Goal: Find contact information: Find contact information

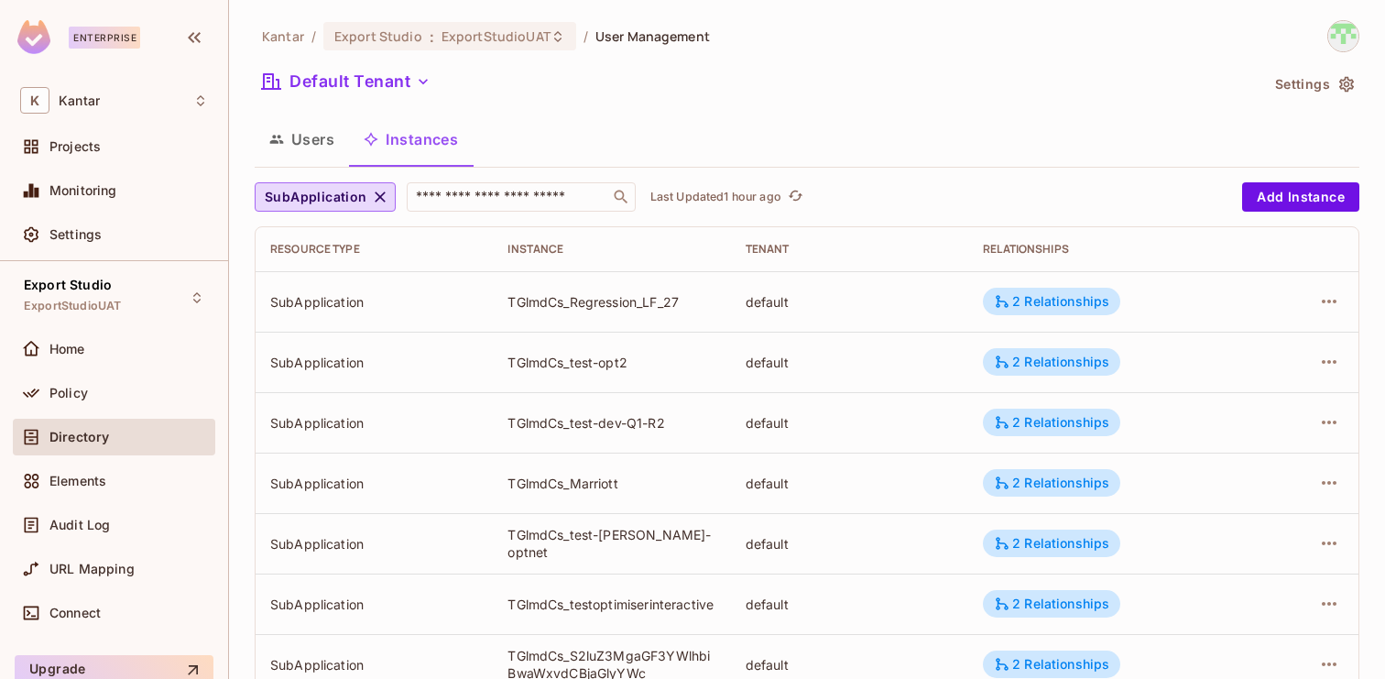
click at [325, 140] on button "Users" at bounding box center [302, 139] width 94 height 46
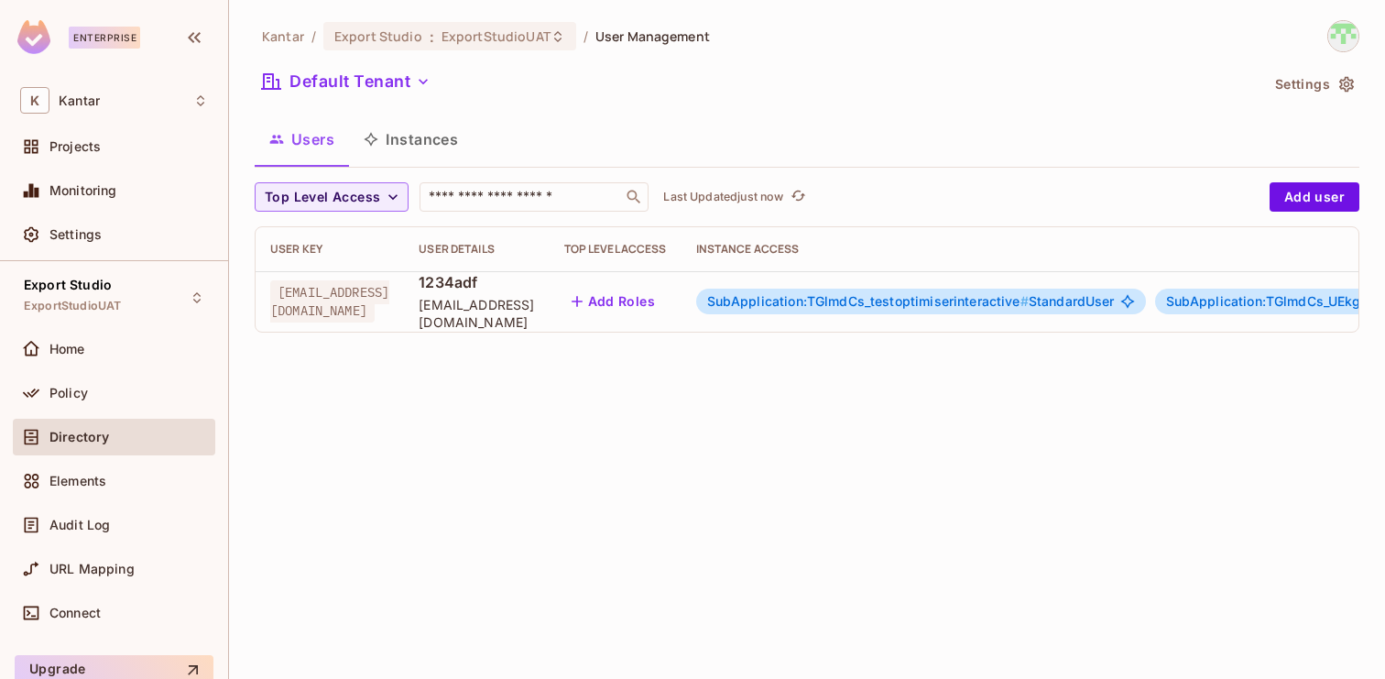
click at [889, 311] on div "SubApplication:TGlmdCs_testoptimiserinteractive # StandardUser" at bounding box center [921, 302] width 450 height 26
click at [926, 309] on span "SubApplication:TGlmdCs_testoptimiserinteractive #" at bounding box center [868, 301] width 322 height 16
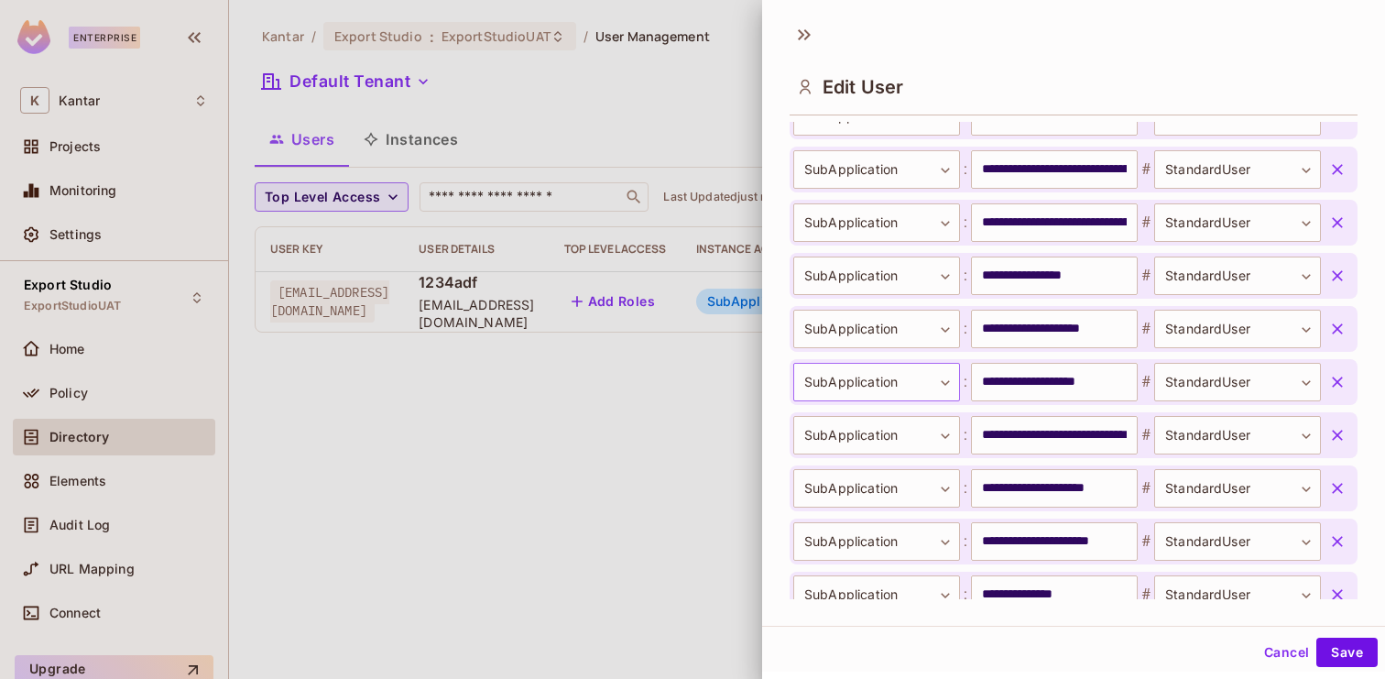
scroll to position [1743, 0]
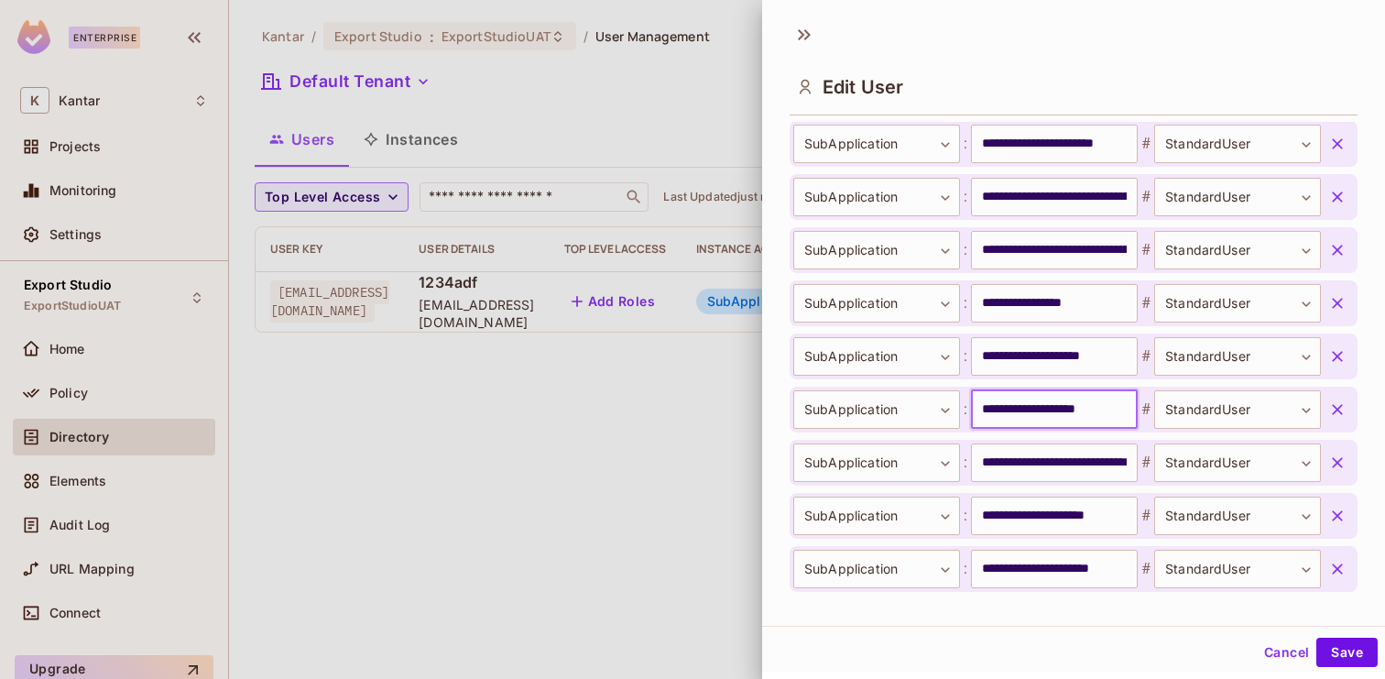
drag, startPoint x: 1039, startPoint y: 415, endPoint x: 977, endPoint y: 415, distance: 62.3
click at [976, 415] on input "**********" at bounding box center [1054, 409] width 167 height 38
click at [1279, 656] on button "Cancel" at bounding box center [1287, 652] width 60 height 29
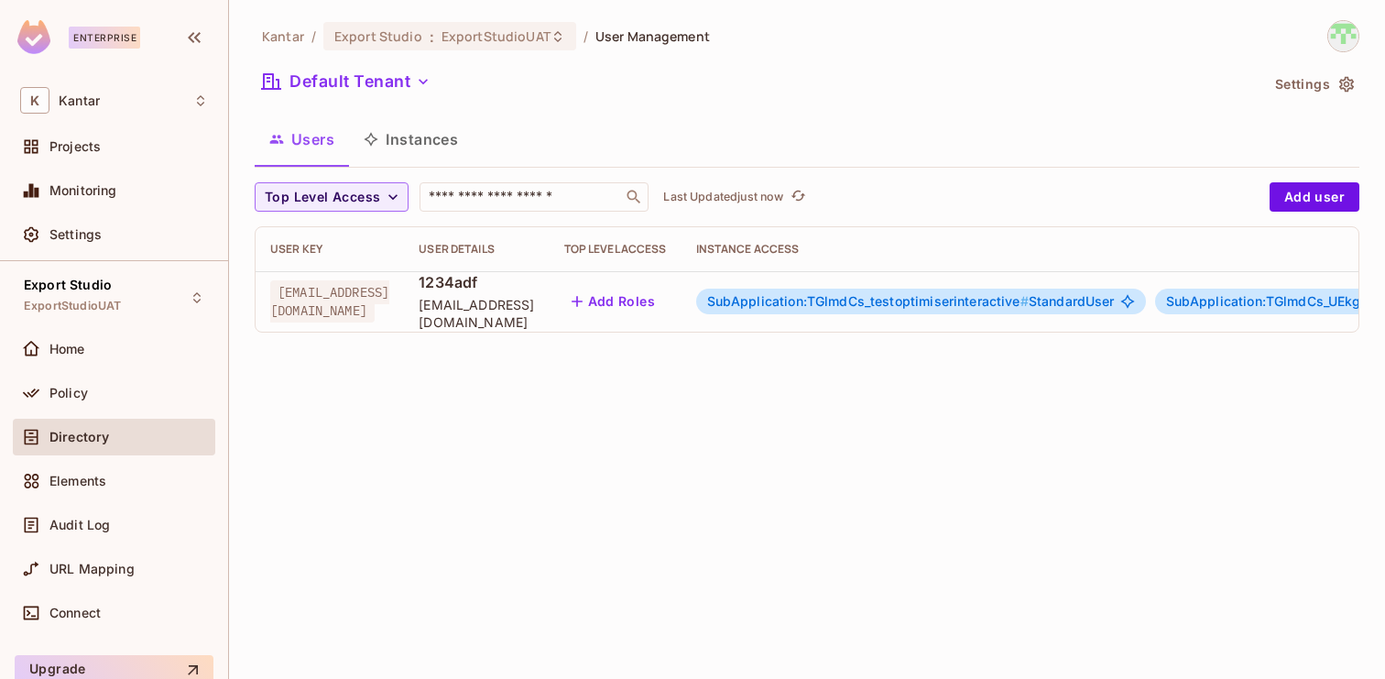
click at [436, 149] on button "Instances" at bounding box center [411, 139] width 124 height 46
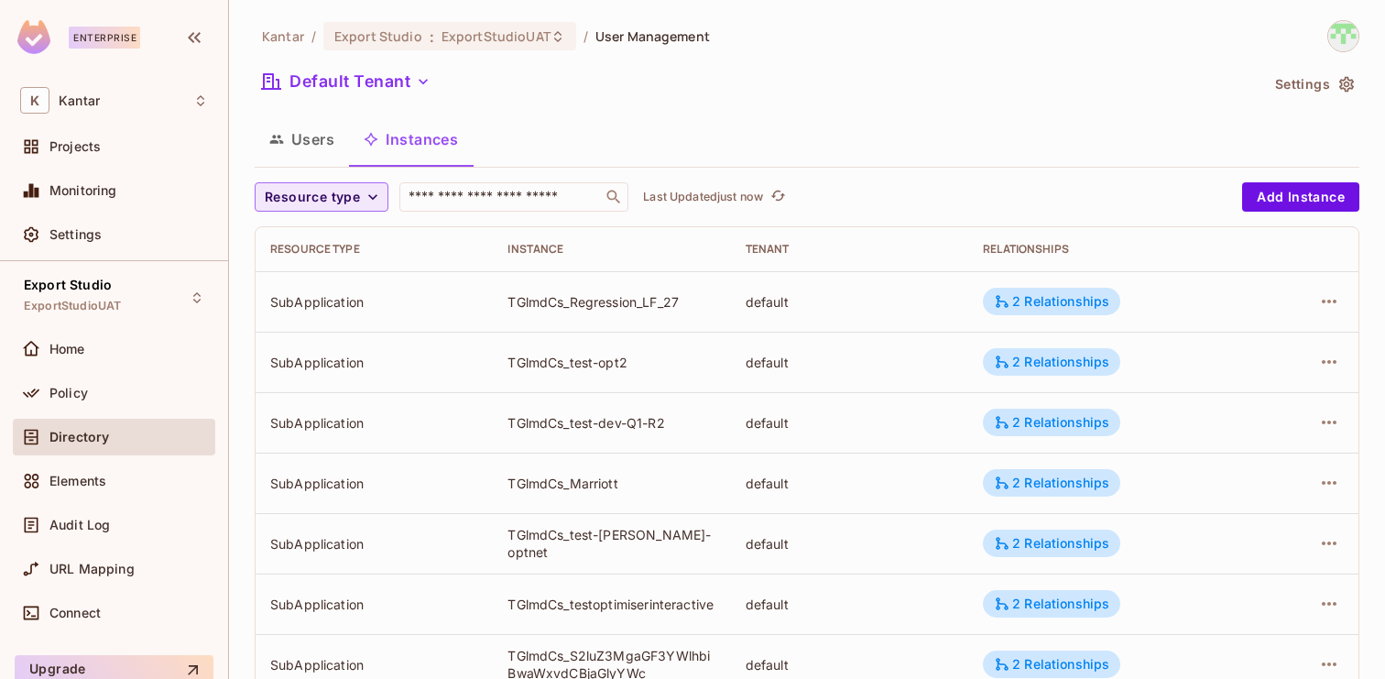
click at [314, 192] on span "Resource type" at bounding box center [312, 197] width 95 height 23
click at [318, 248] on li "SubApplication" at bounding box center [316, 238] width 123 height 39
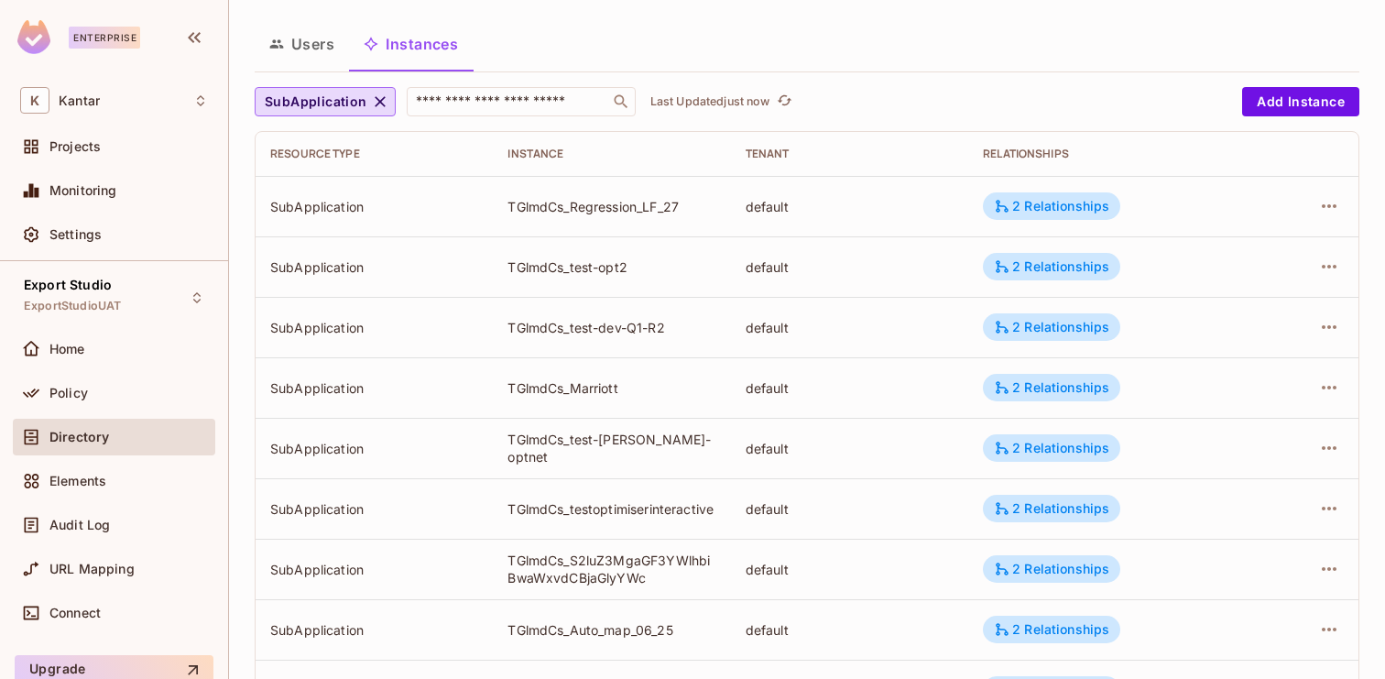
scroll to position [65, 0]
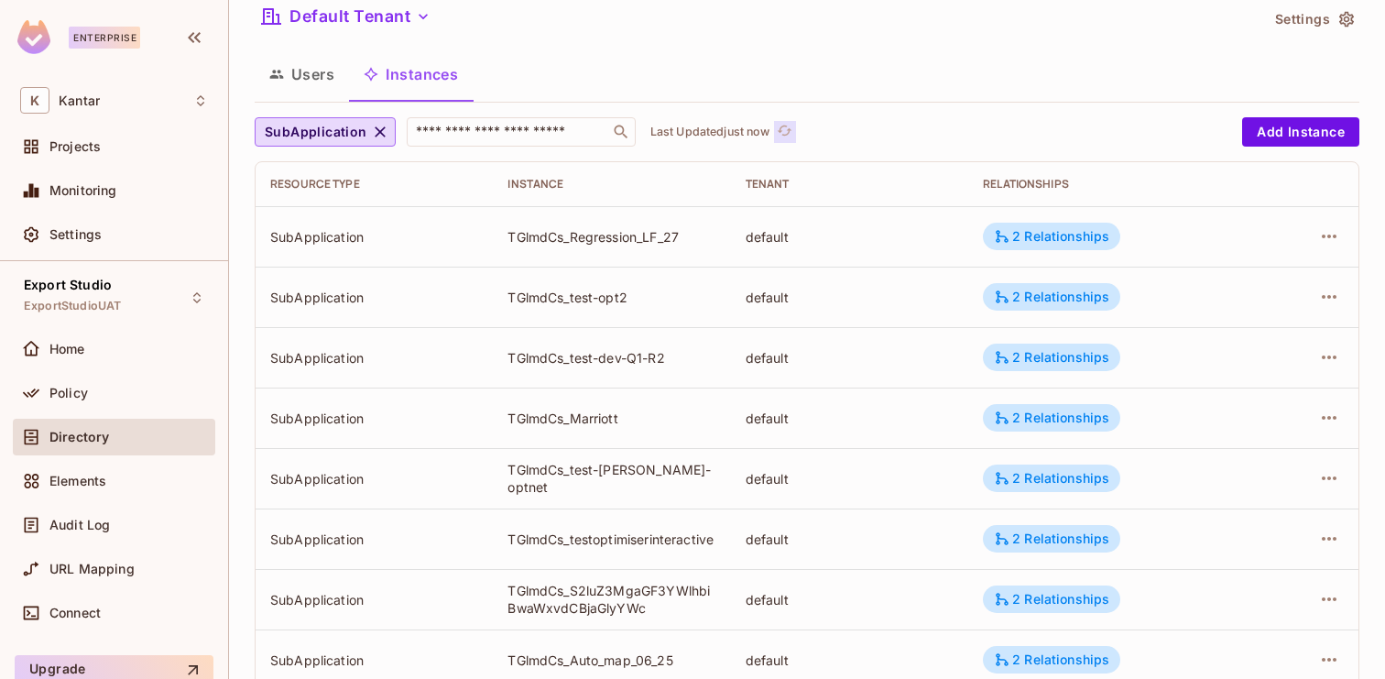
click at [775, 135] on button "Click to refresh data" at bounding box center [785, 132] width 22 height 22
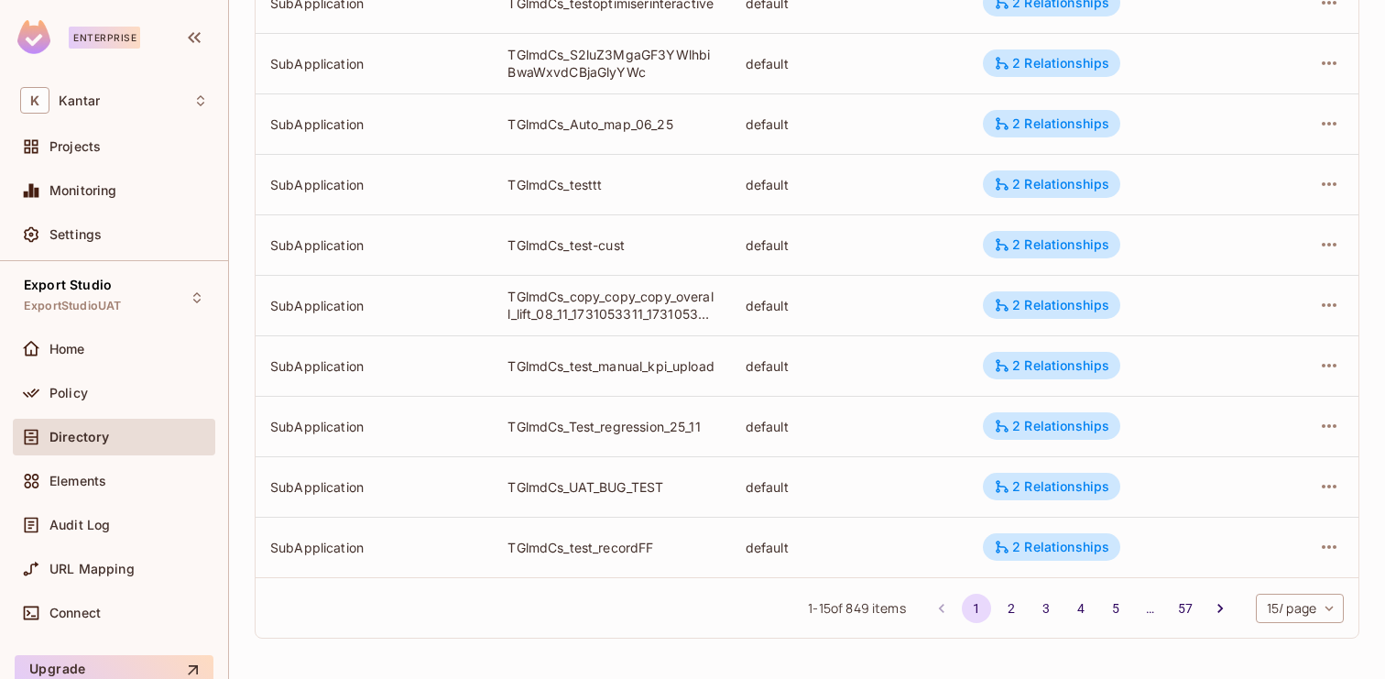
scroll to position [0, 0]
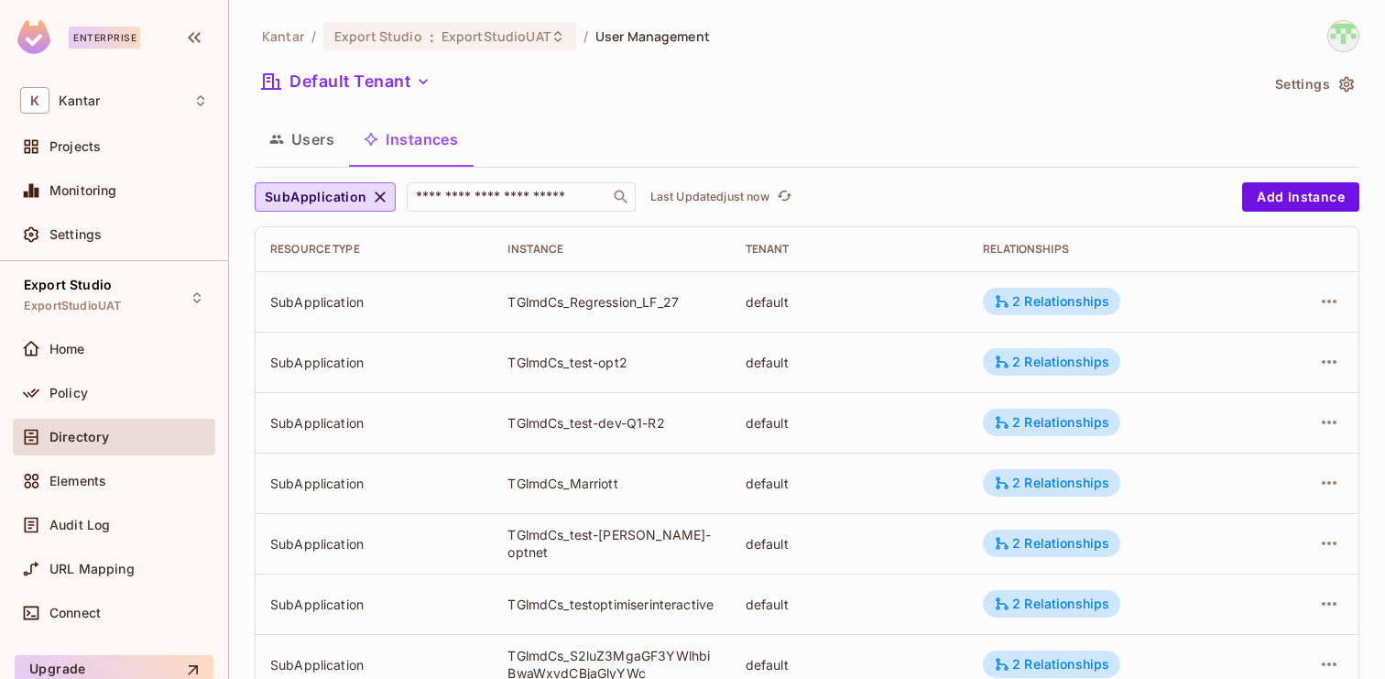
click at [315, 157] on button "Users" at bounding box center [302, 139] width 94 height 46
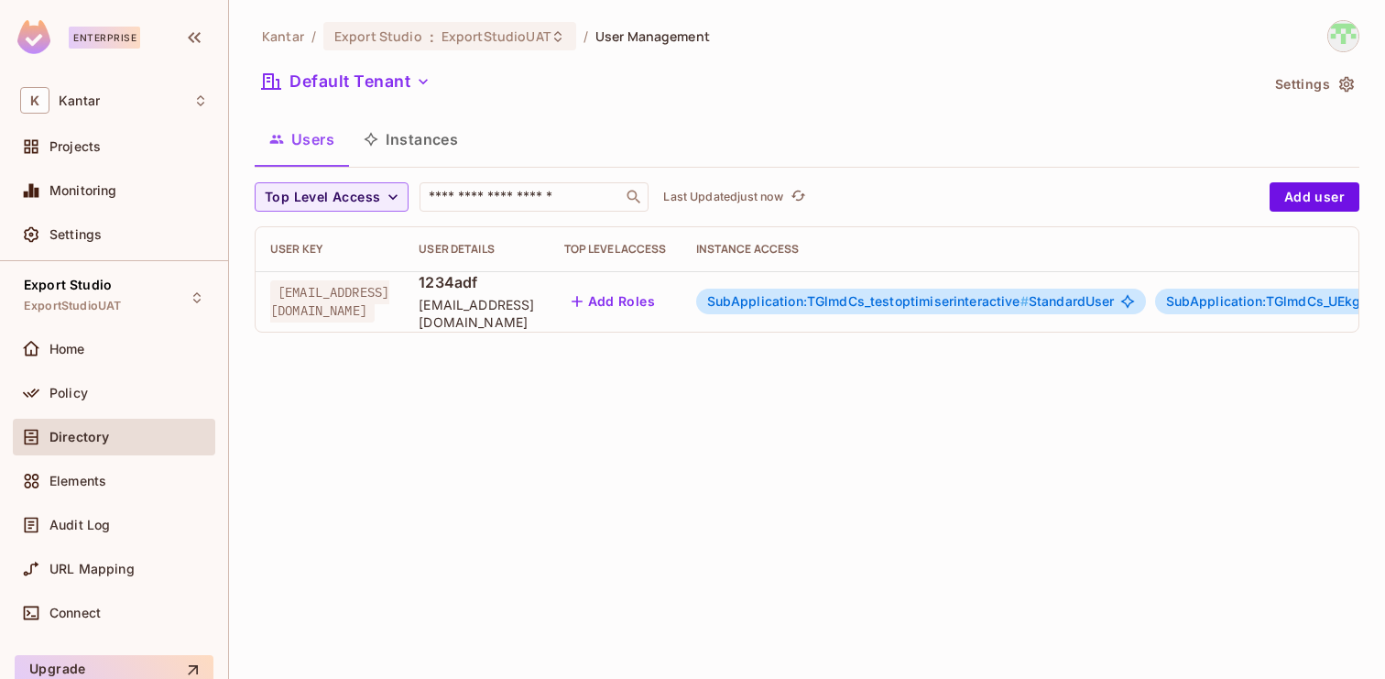
click at [843, 304] on span "SubApplication:TGlmdCs_testoptimiserinteractive #" at bounding box center [868, 301] width 322 height 16
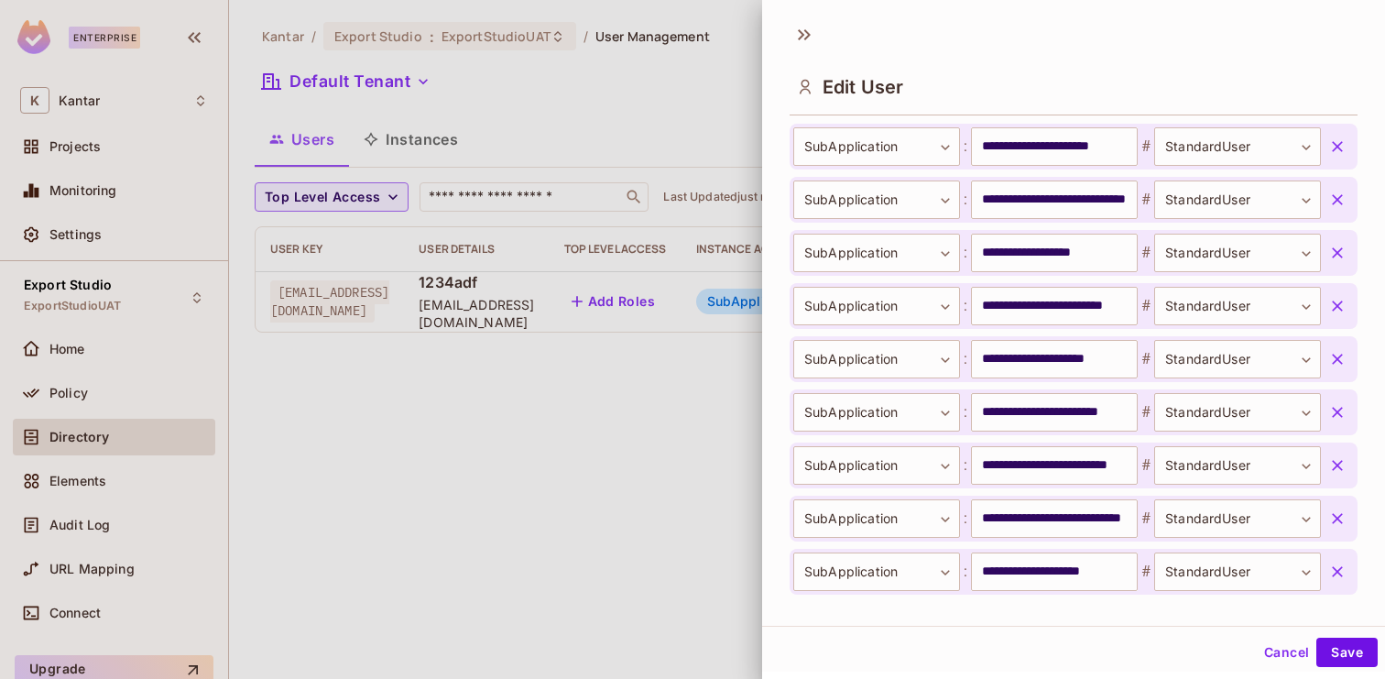
scroll to position [4823, 0]
click at [553, 487] on div at bounding box center [692, 339] width 1385 height 679
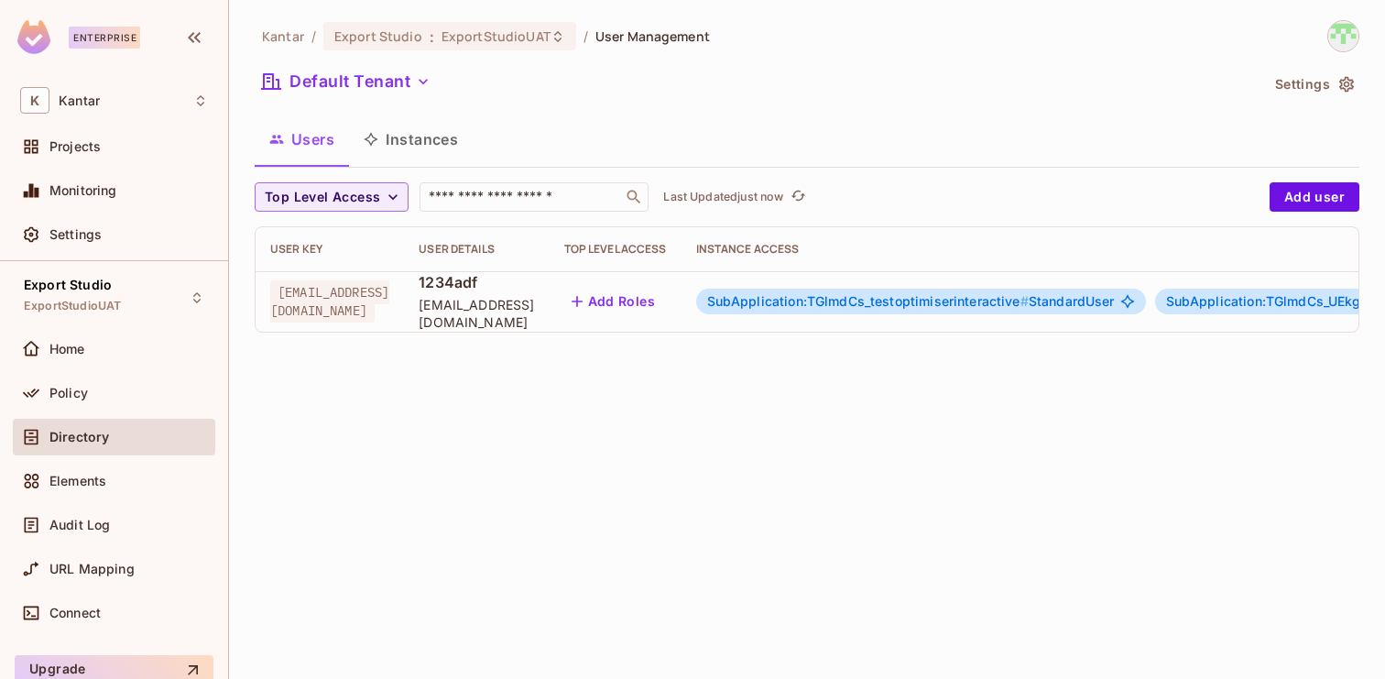
click at [946, 298] on span "SubApplication:TGlmdCs_testoptimiserinteractive #" at bounding box center [868, 301] width 322 height 16
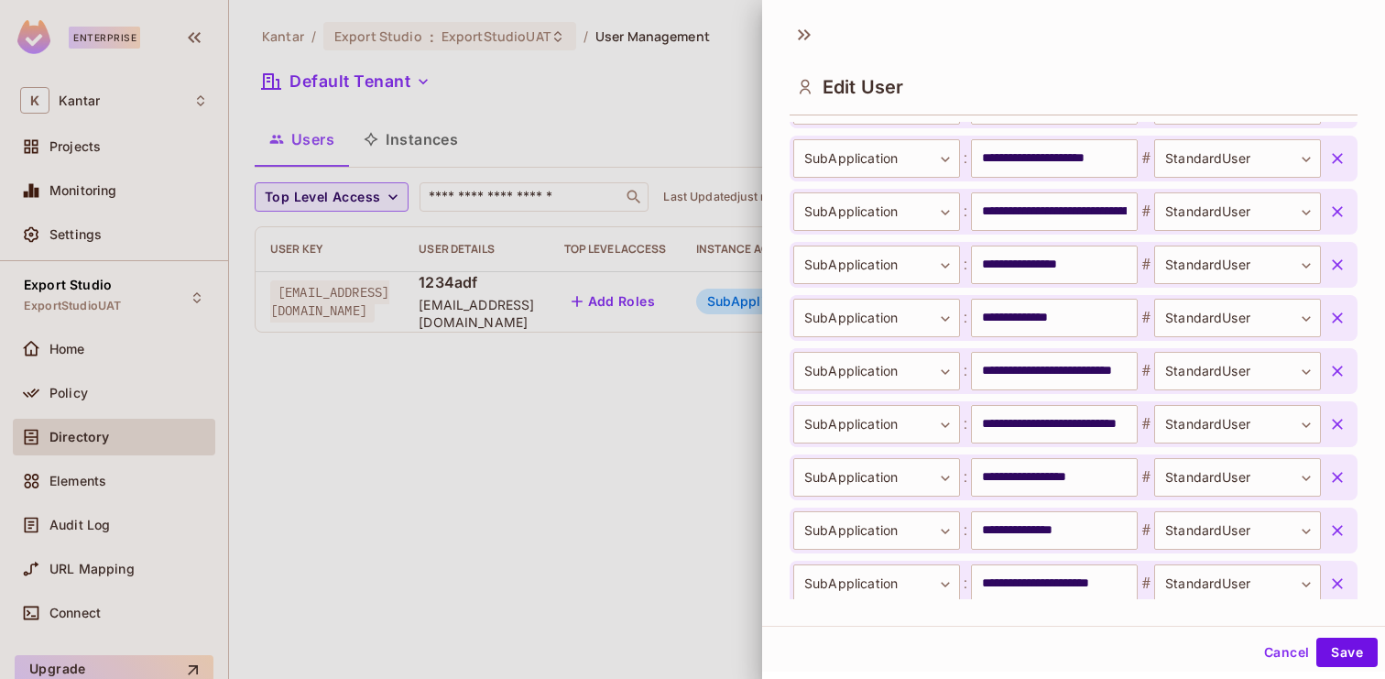
scroll to position [3912, 0]
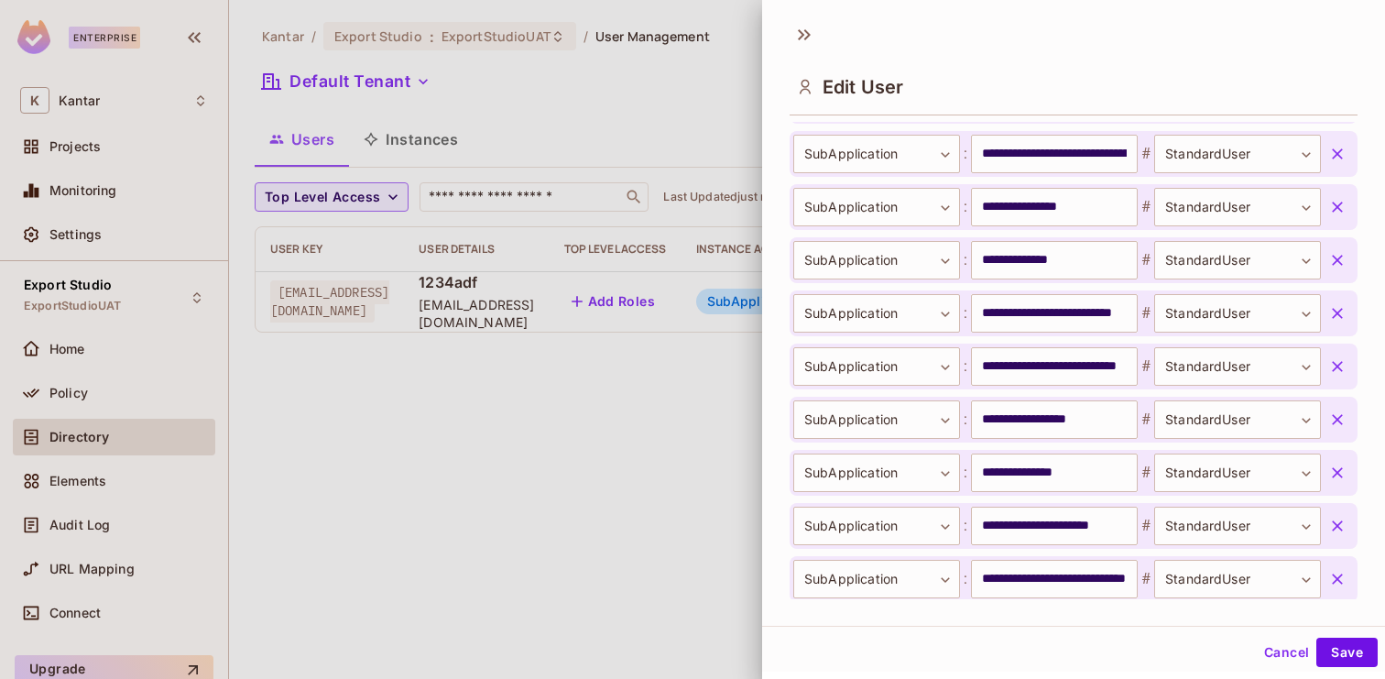
click at [1266, 654] on button "Cancel" at bounding box center [1287, 652] width 60 height 29
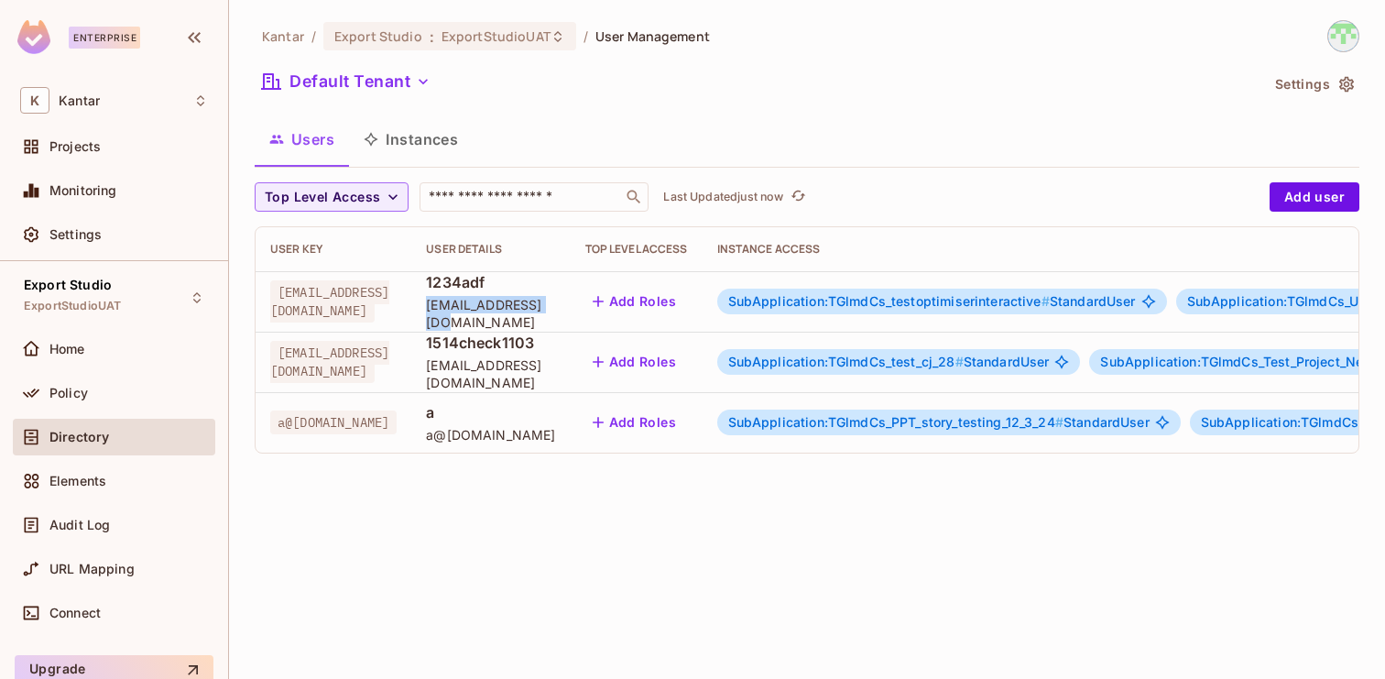
drag, startPoint x: 497, startPoint y: 312, endPoint x: 640, endPoint y: 315, distance: 143.0
click at [570, 315] on td "1234adf 1234adf@kantar.com" at bounding box center [490, 301] width 159 height 60
copy span "[EMAIL_ADDRESS][DOMAIN_NAME]"
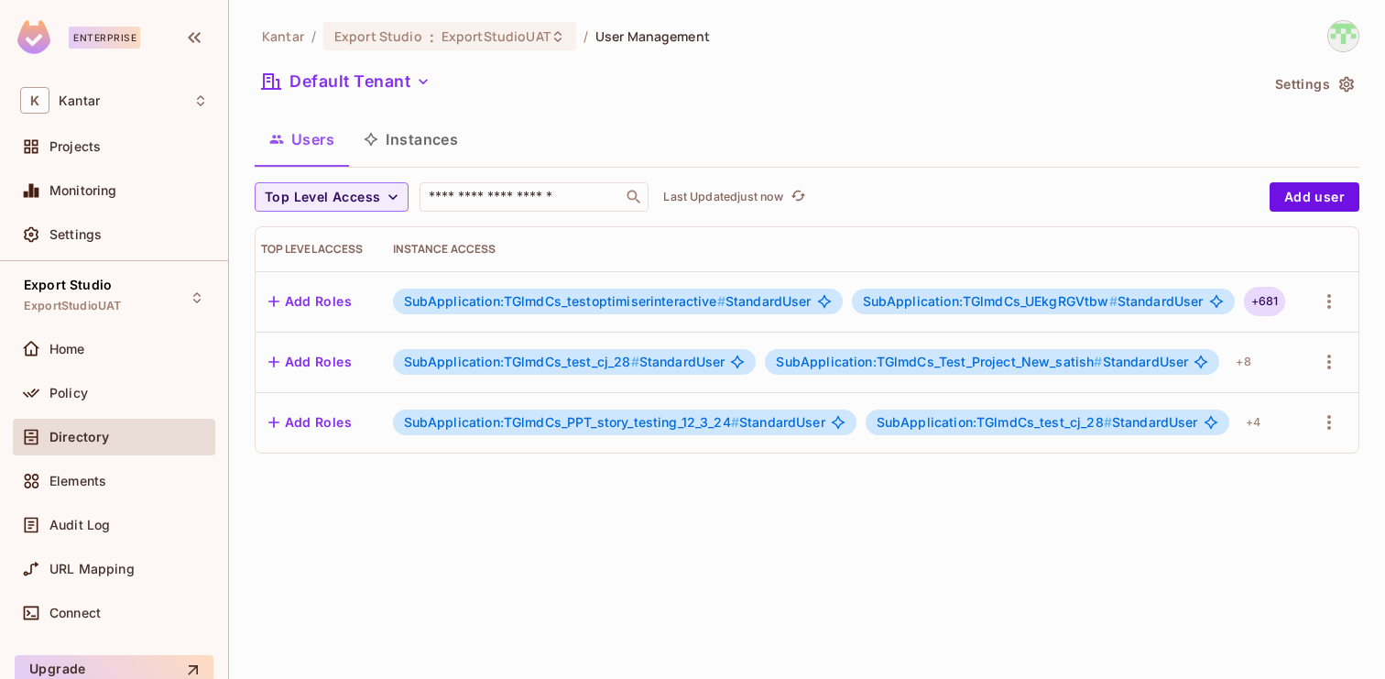
click at [1252, 300] on div "+ 681" at bounding box center [1265, 301] width 42 height 29
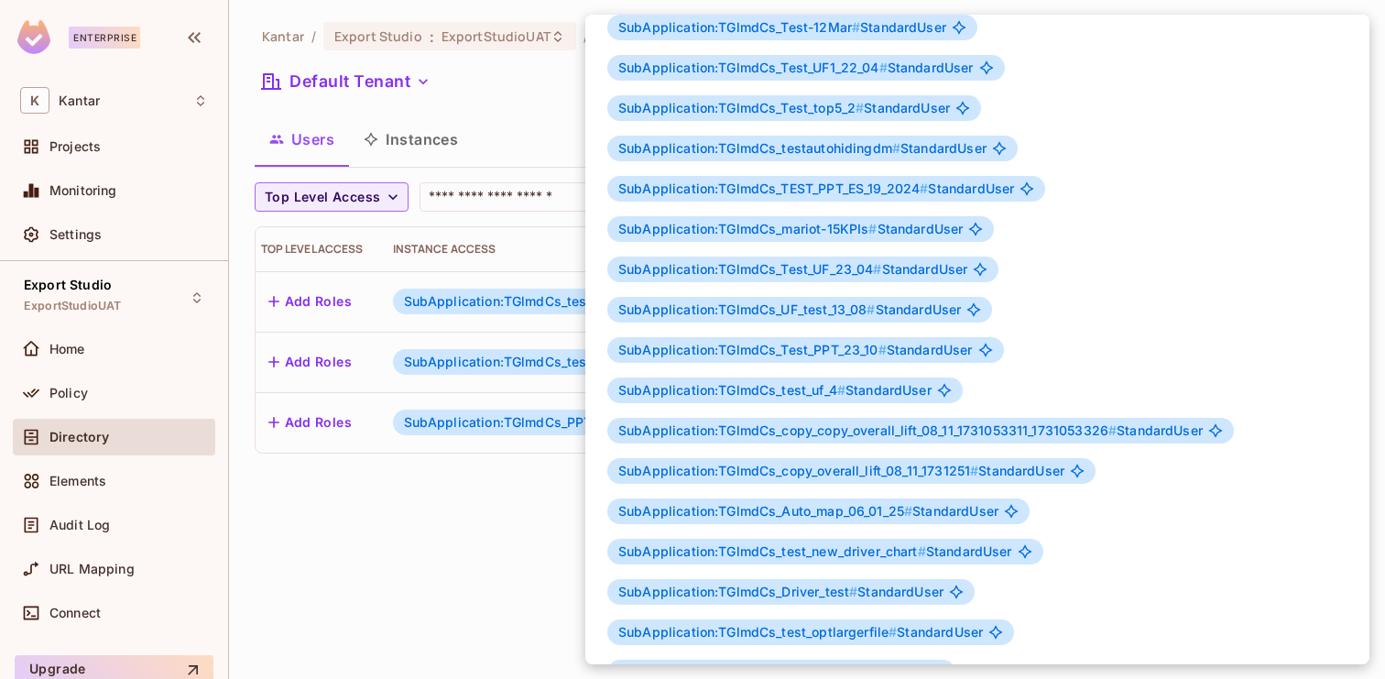
scroll to position [2972, 0]
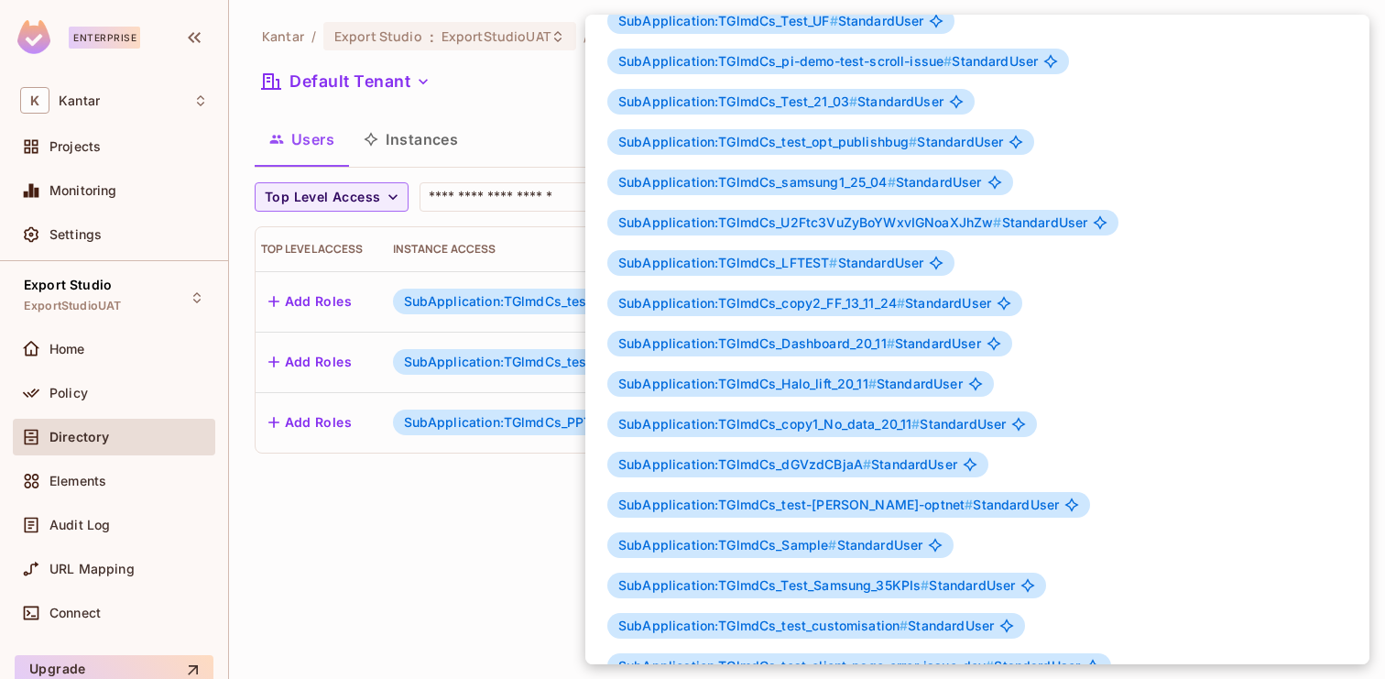
click at [486, 524] on div at bounding box center [692, 339] width 1385 height 679
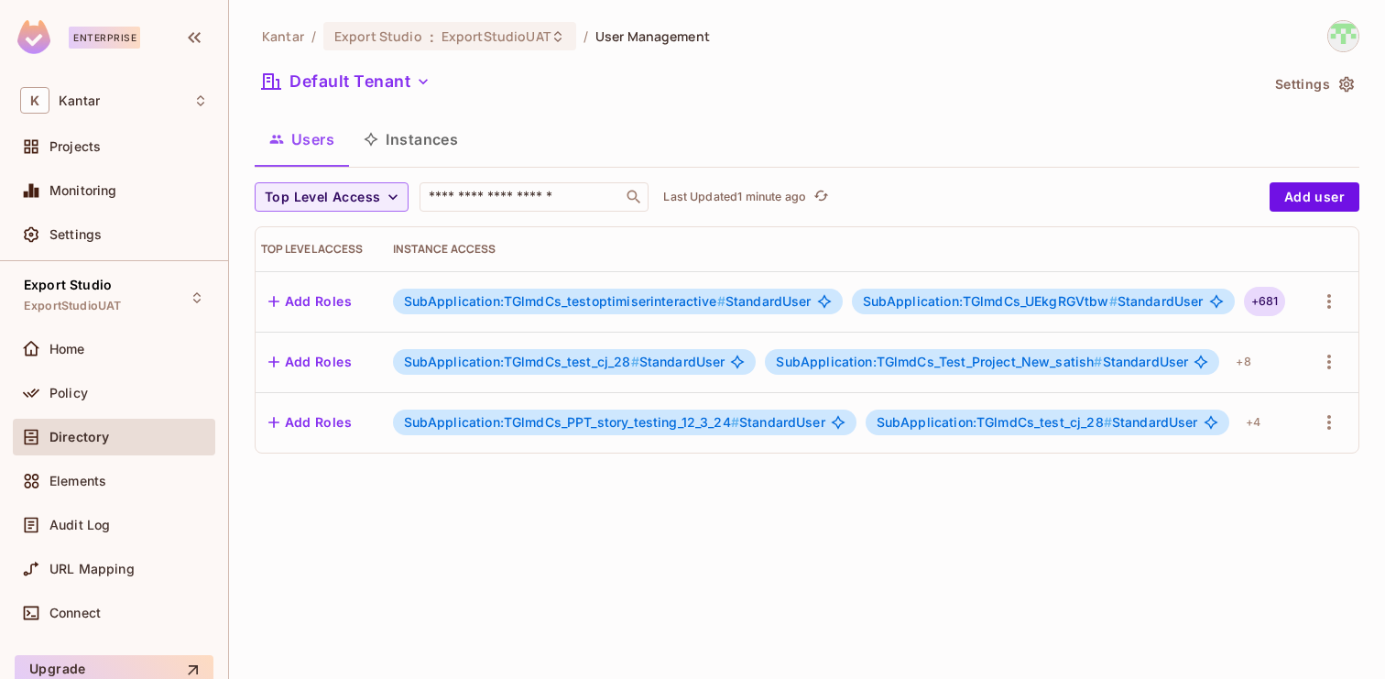
click at [1270, 305] on div "+ 681" at bounding box center [1265, 301] width 42 height 29
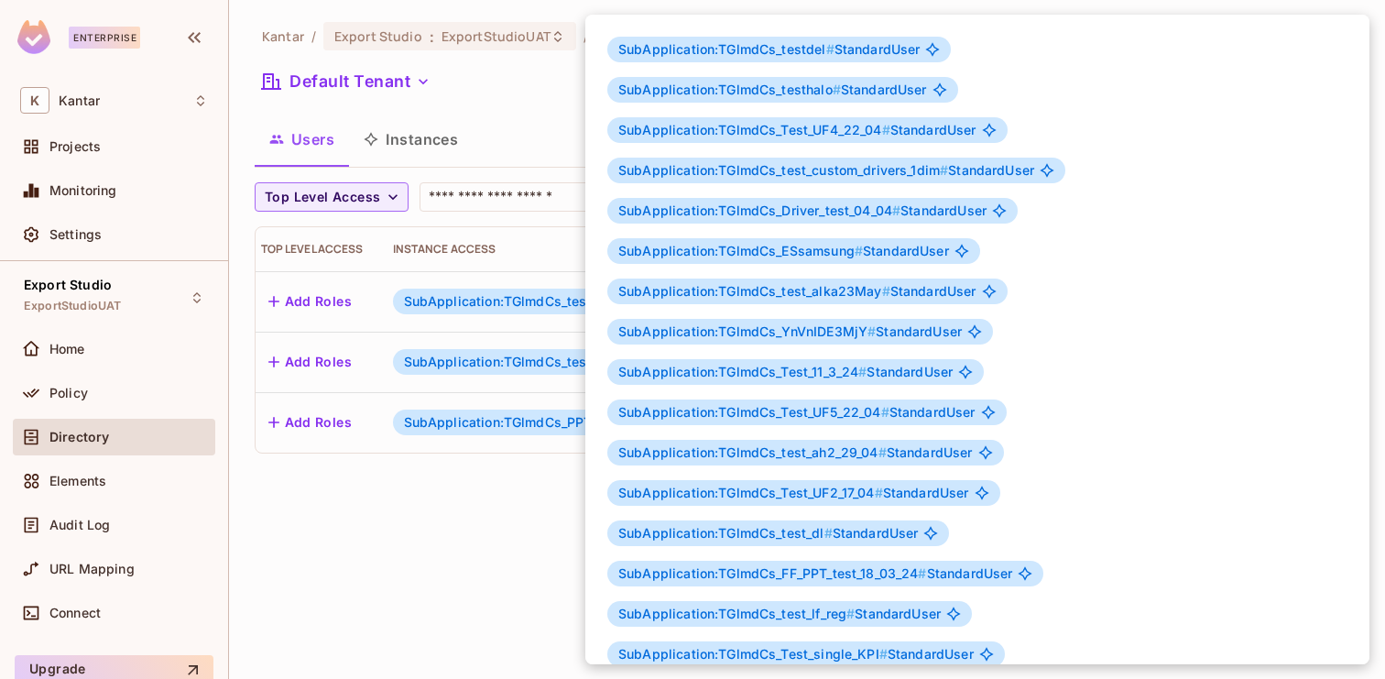
click at [476, 512] on div at bounding box center [692, 339] width 1385 height 679
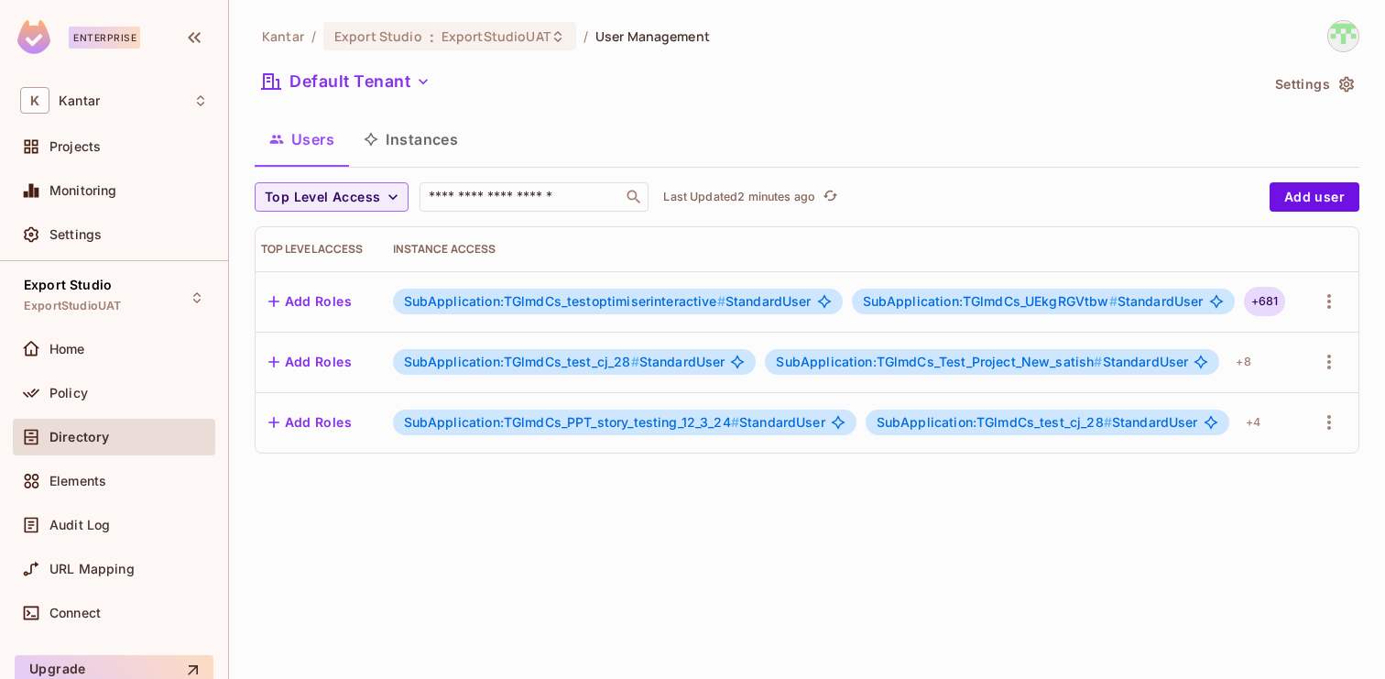
click at [1270, 301] on div "+ 681" at bounding box center [1265, 301] width 42 height 29
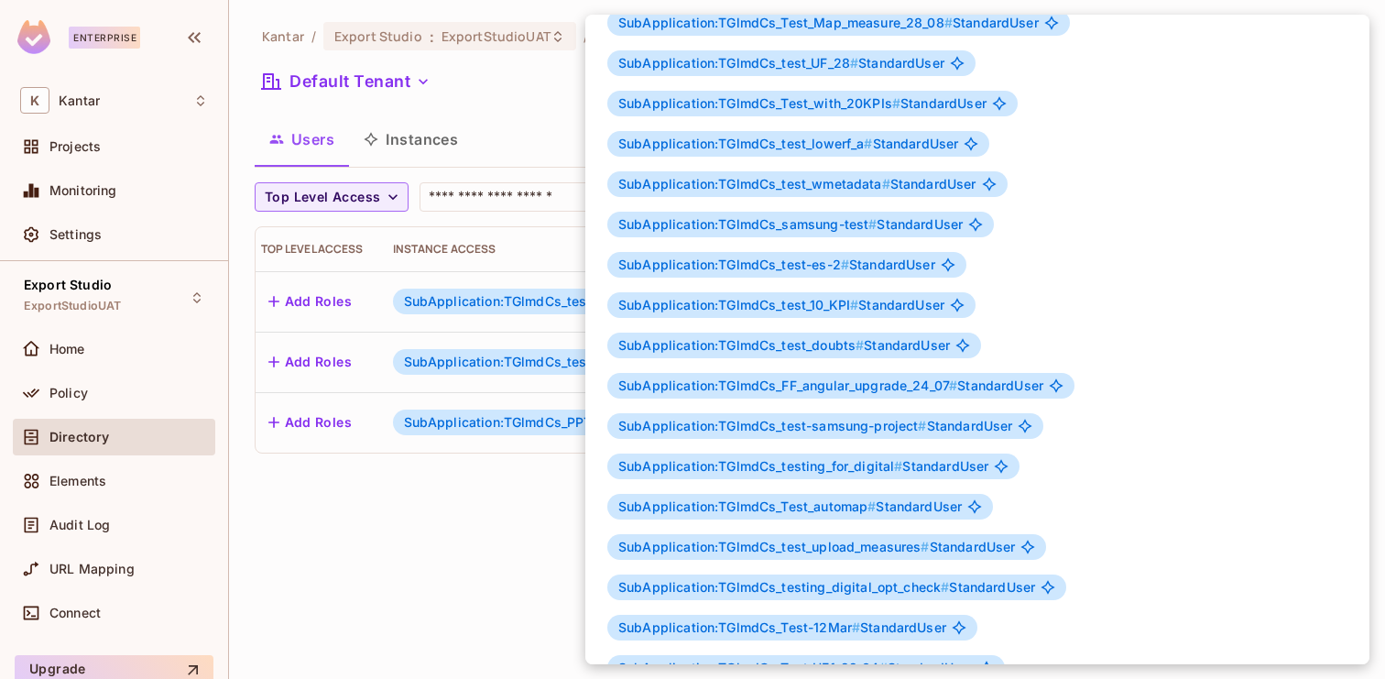
scroll to position [2208, 0]
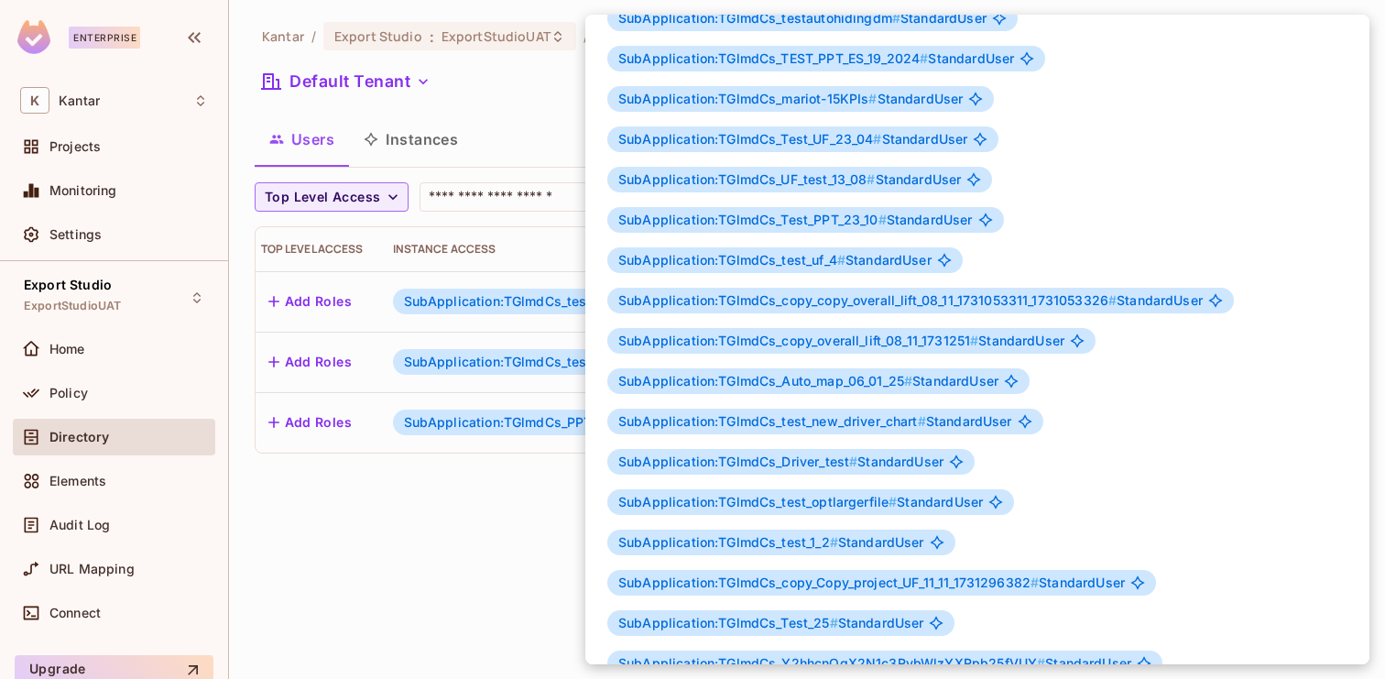
click at [476, 508] on div at bounding box center [692, 339] width 1385 height 679
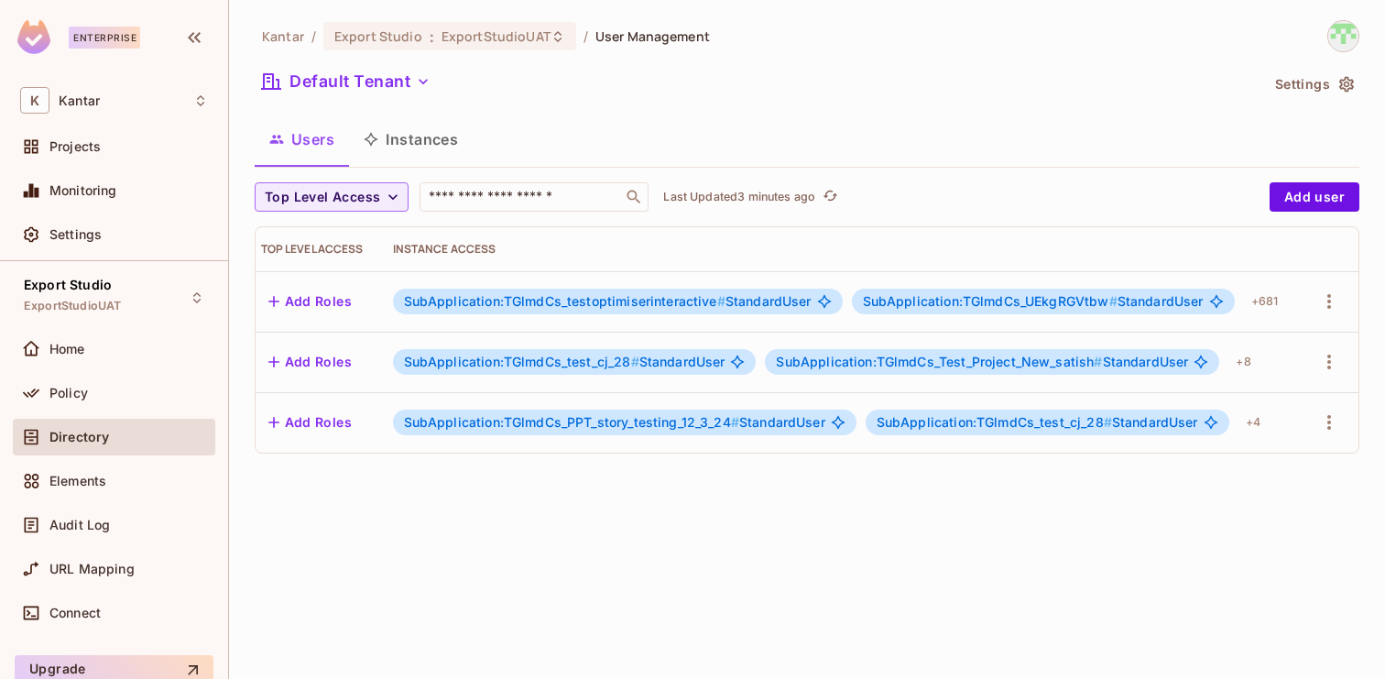
scroll to position [0, 439]
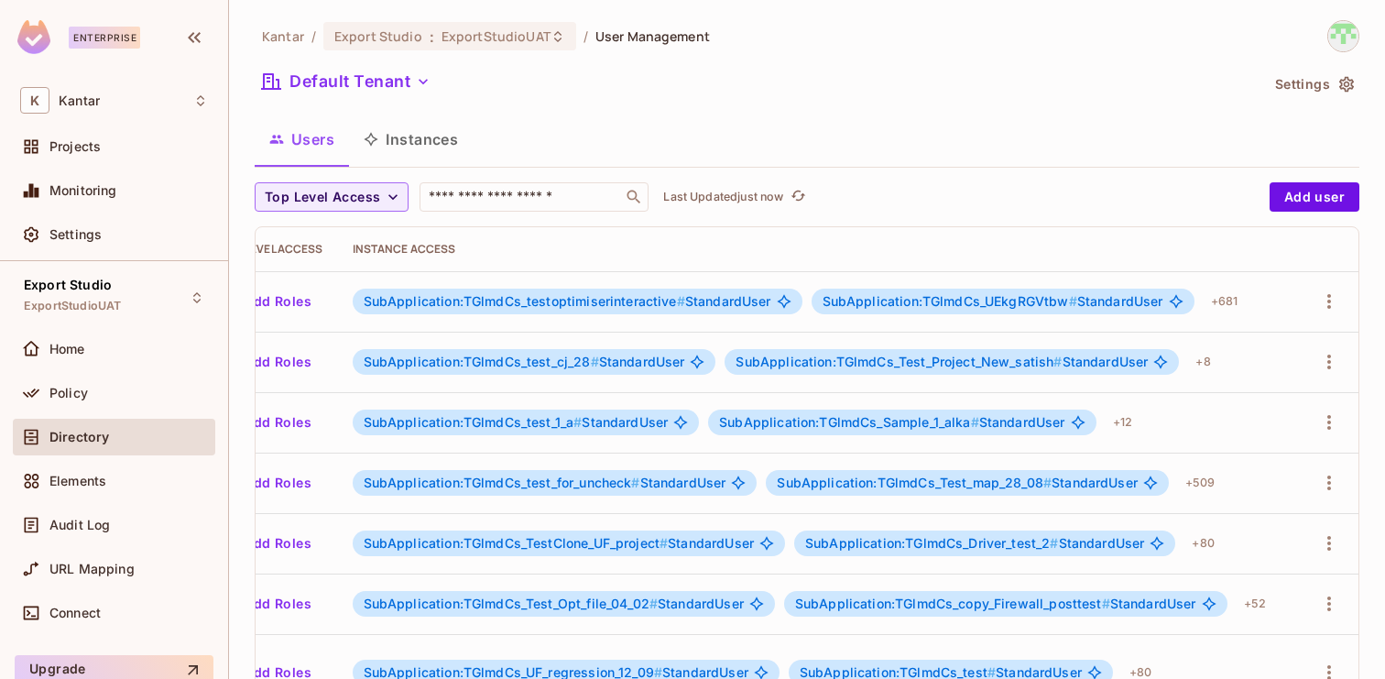
scroll to position [0, 563]
click at [1230, 310] on div "+ 681" at bounding box center [1225, 301] width 42 height 29
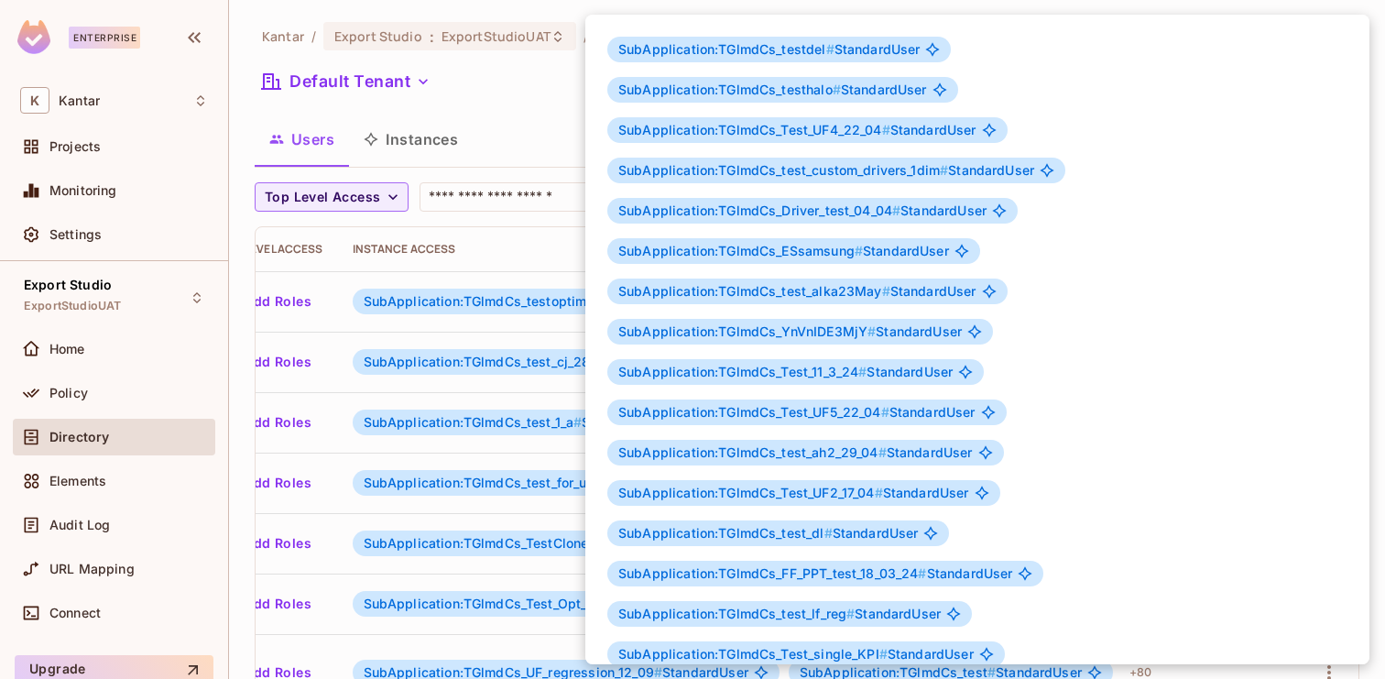
click at [495, 252] on div at bounding box center [692, 339] width 1385 height 679
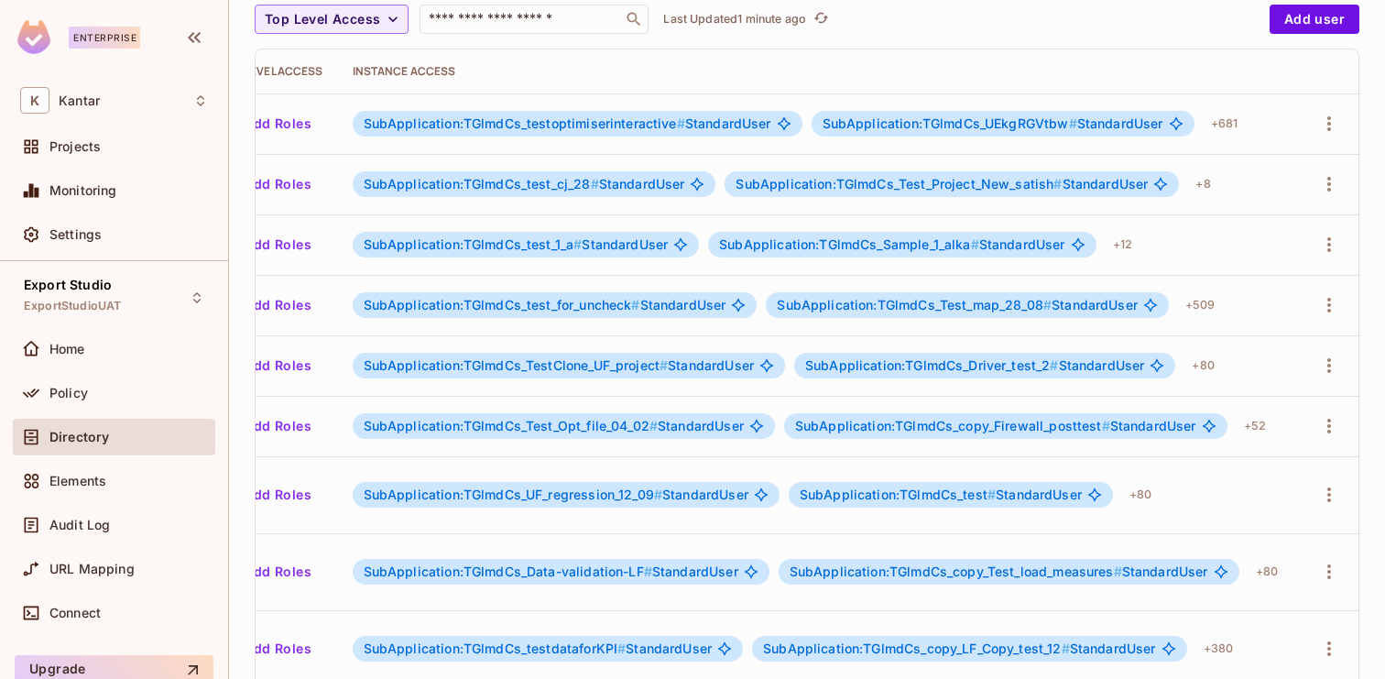
scroll to position [0, 0]
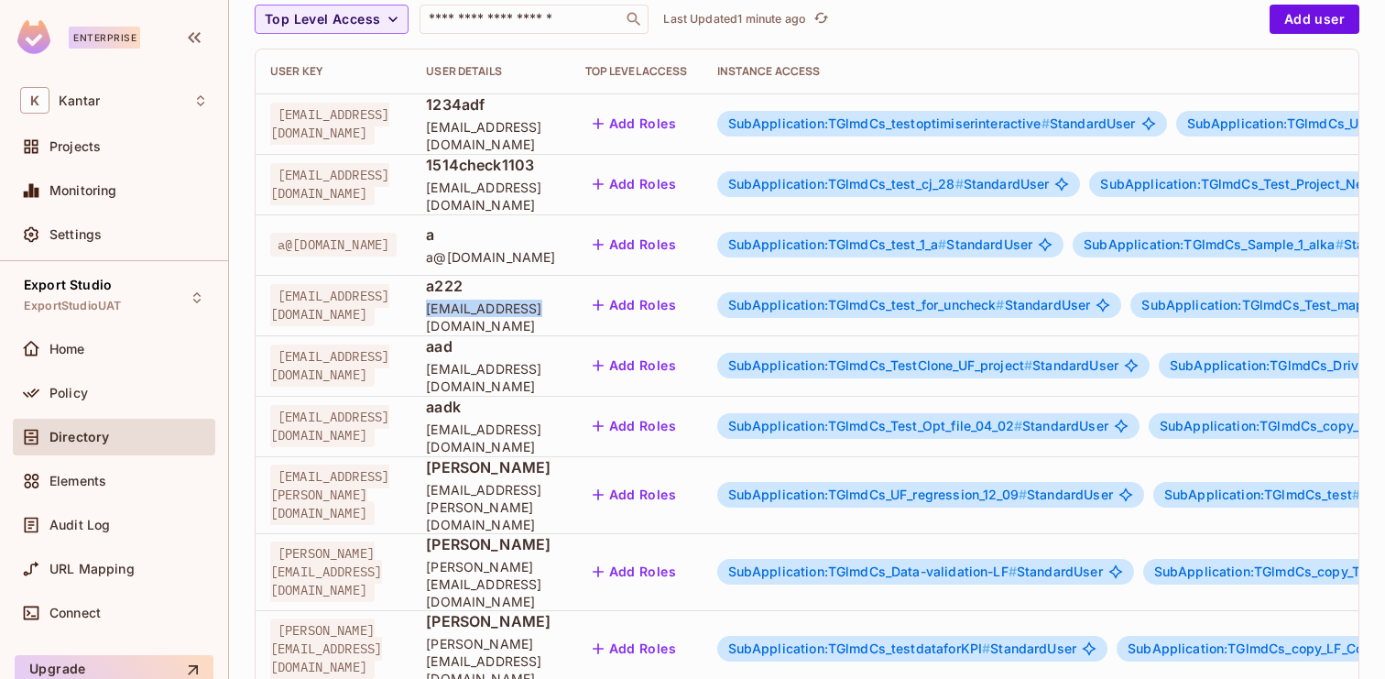
drag, startPoint x: 548, startPoint y: 318, endPoint x: 667, endPoint y: 320, distance: 119.1
click at [570, 319] on td "a222 a222@kantar.com" at bounding box center [490, 305] width 159 height 60
copy span "[EMAIL_ADDRESS][DOMAIN_NAME]"
drag, startPoint x: 548, startPoint y: 622, endPoint x: 766, endPoint y: 619, distance: 218.1
click at [570, 619] on td "Abhilash Kaushik abhilash.kaushik@kantar.com" at bounding box center [490, 648] width 159 height 77
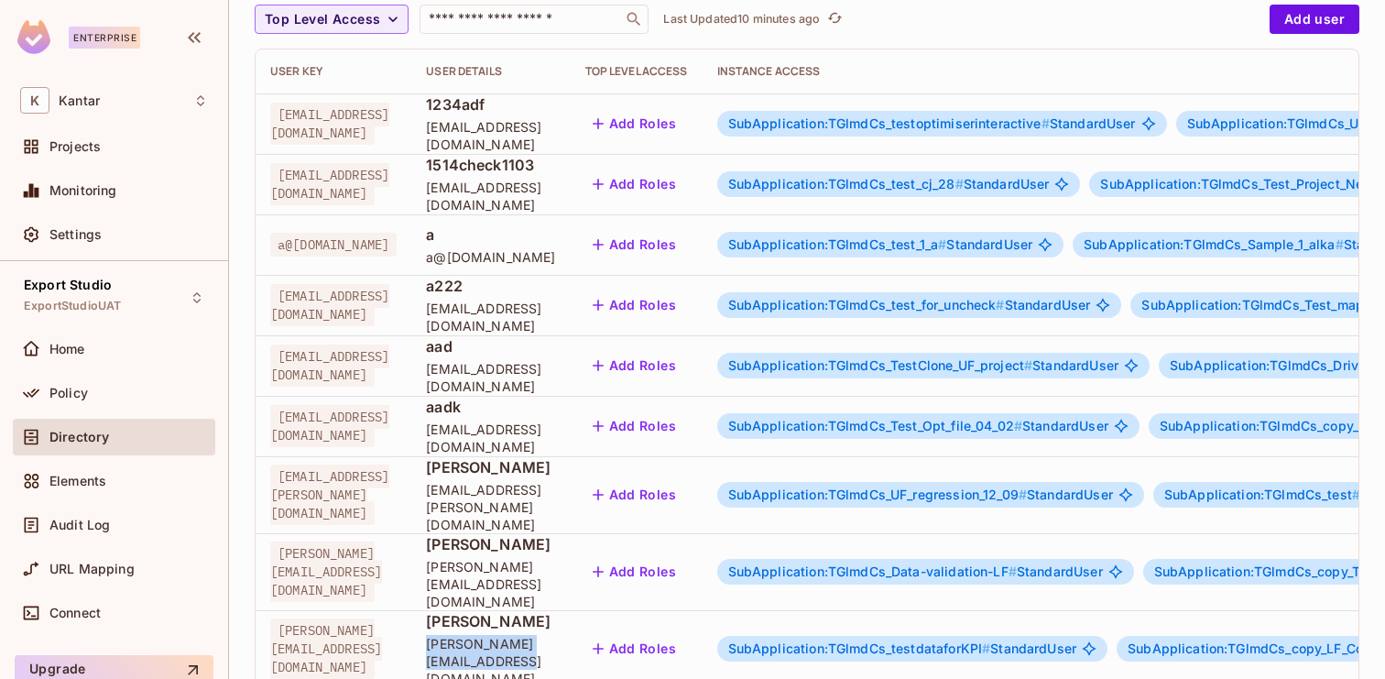
copy span "[PERSON_NAME][EMAIL_ADDRESS][DOMAIN_NAME]"
click at [860, 648] on div "Top Level Access ​ Last Updated 10 minutes ago Add user User Key User Details T…" at bounding box center [807, 354] width 1105 height 698
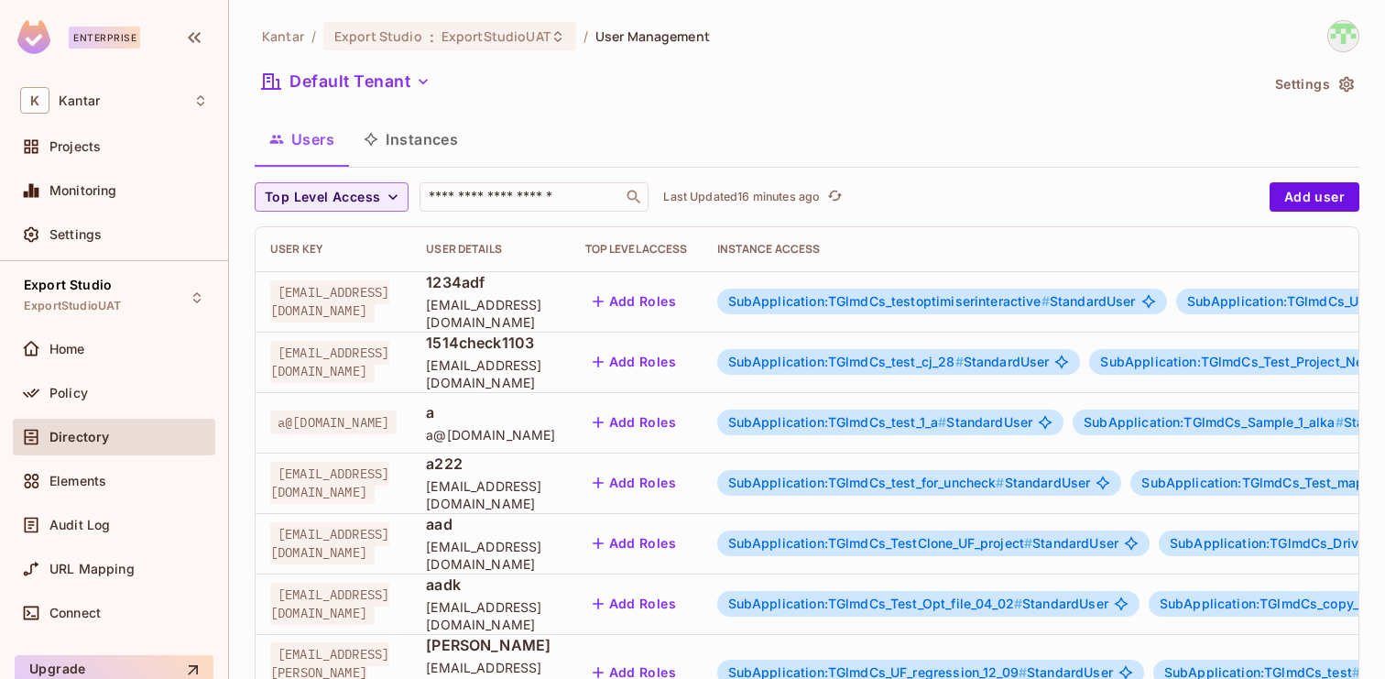
scroll to position [178, 0]
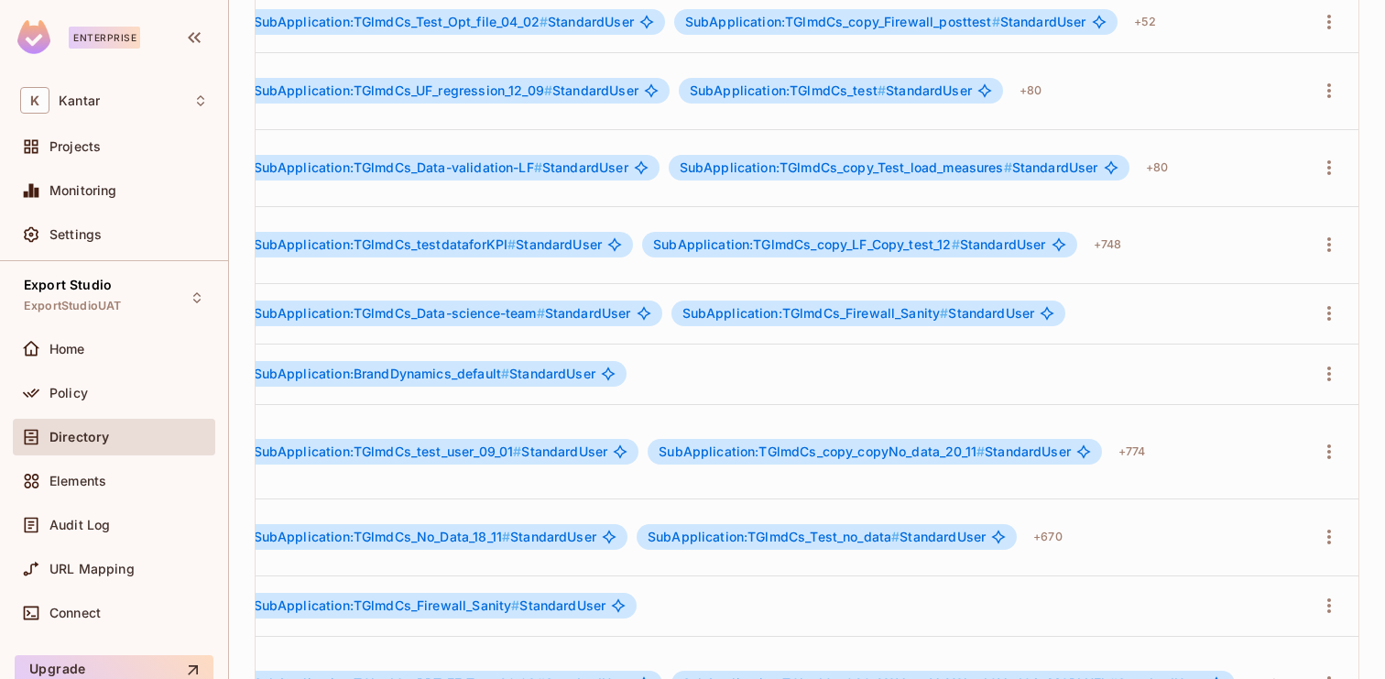
scroll to position [601, 0]
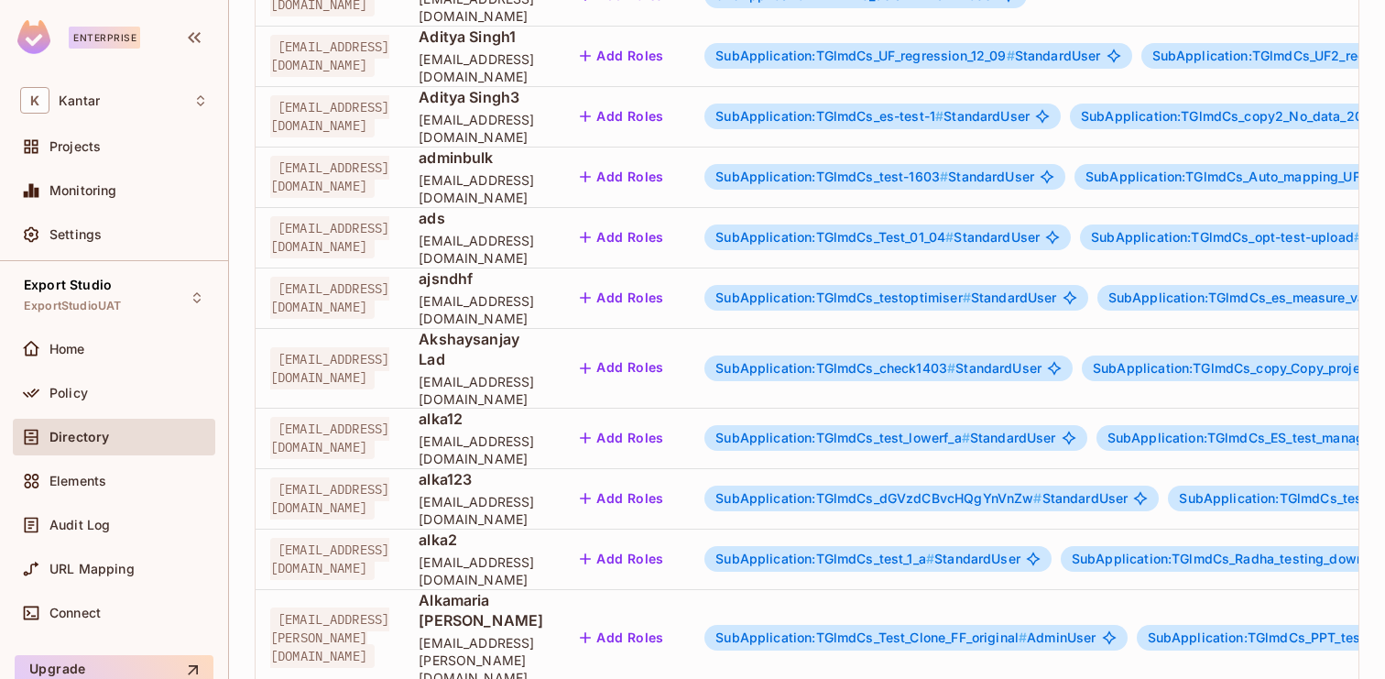
scroll to position [0, 0]
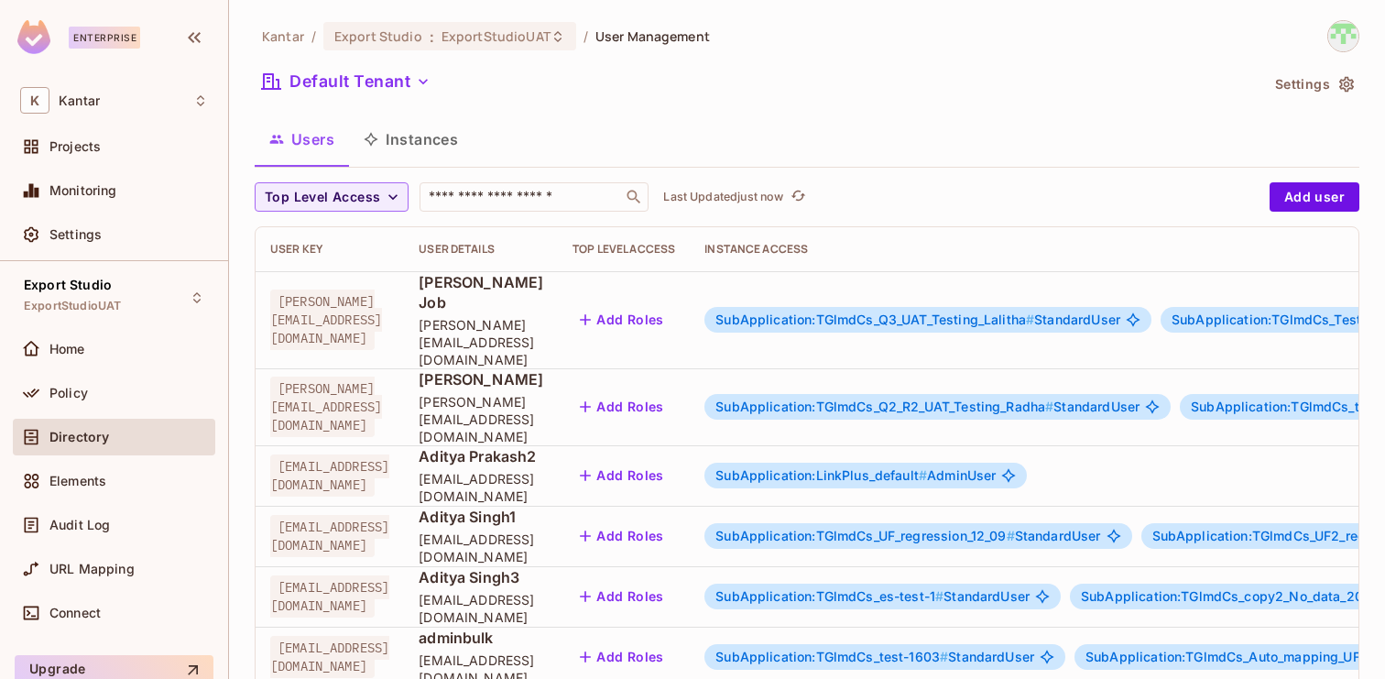
click at [421, 140] on button "Instances" at bounding box center [411, 139] width 124 height 46
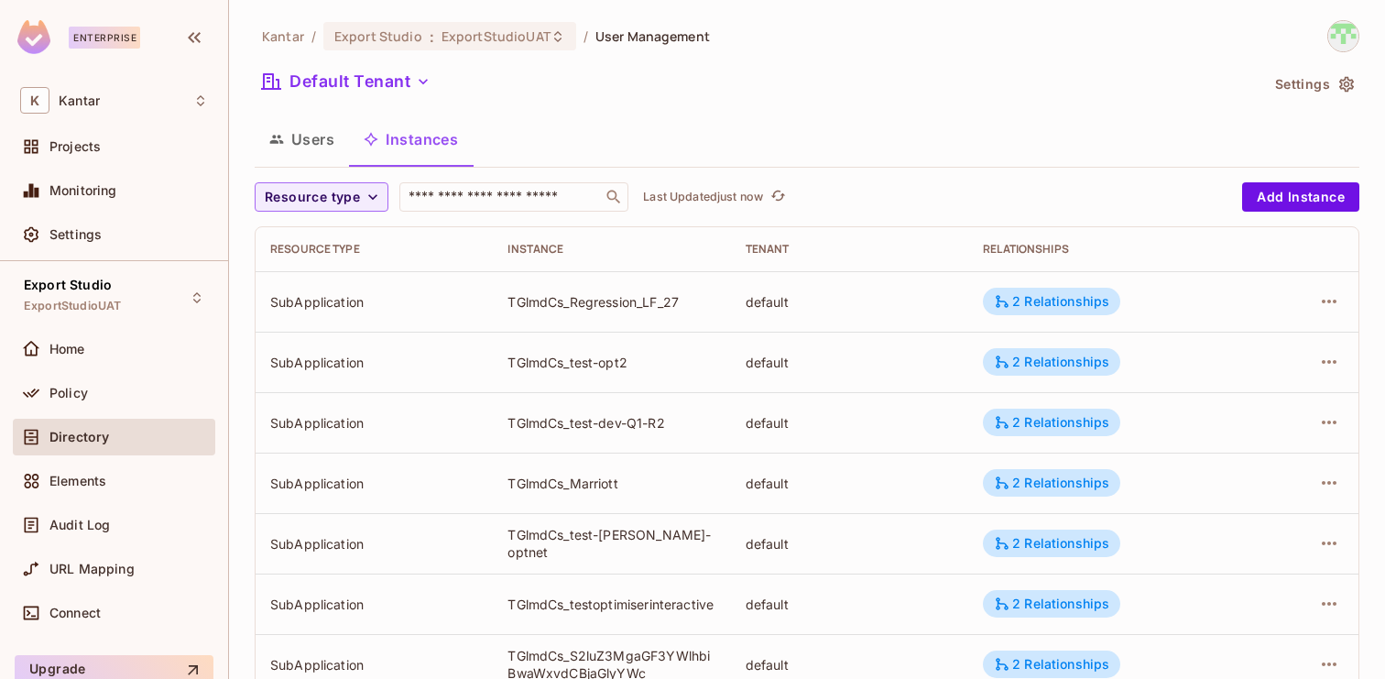
click at [320, 146] on button "Users" at bounding box center [302, 139] width 94 height 46
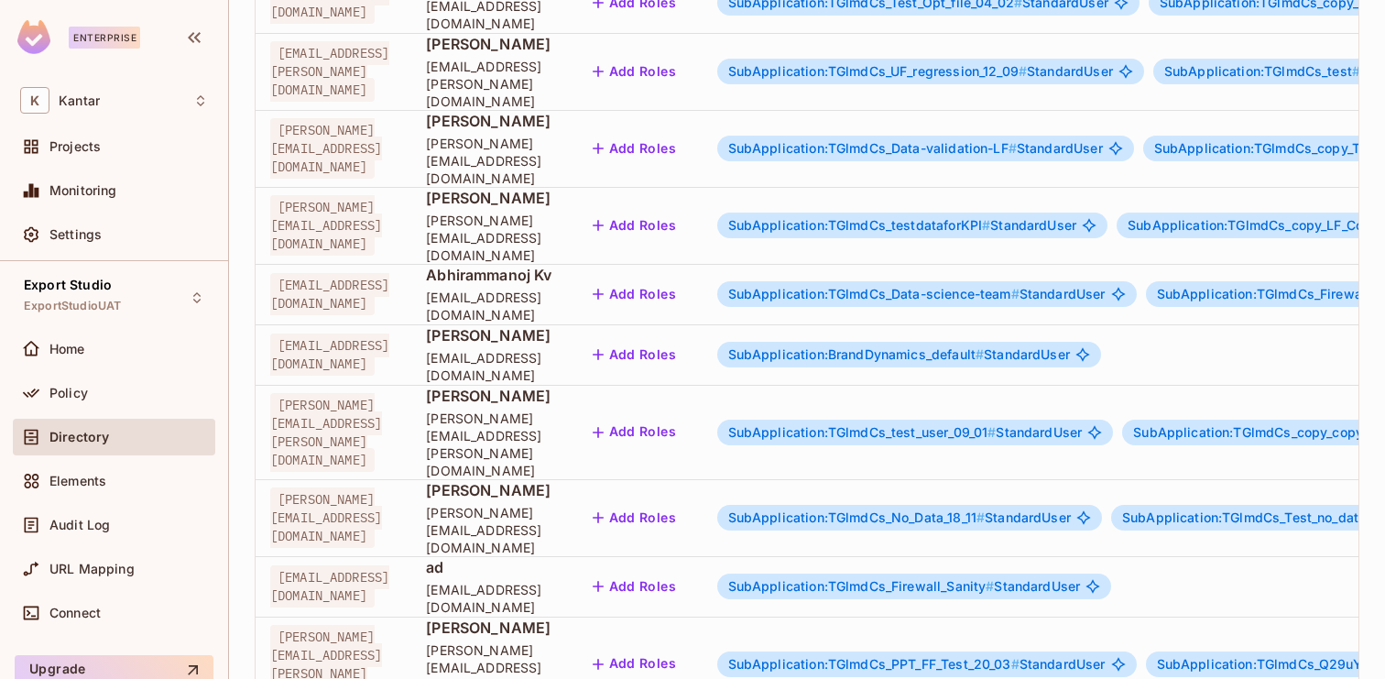
click at [1259, 612] on body "Enterprise K Kantar Projects Monitoring Settings Export Studio ExportStudioUAT …" at bounding box center [692, 339] width 1385 height 679
click at [1266, 644] on li "100 / page" at bounding box center [1299, 638] width 92 height 38
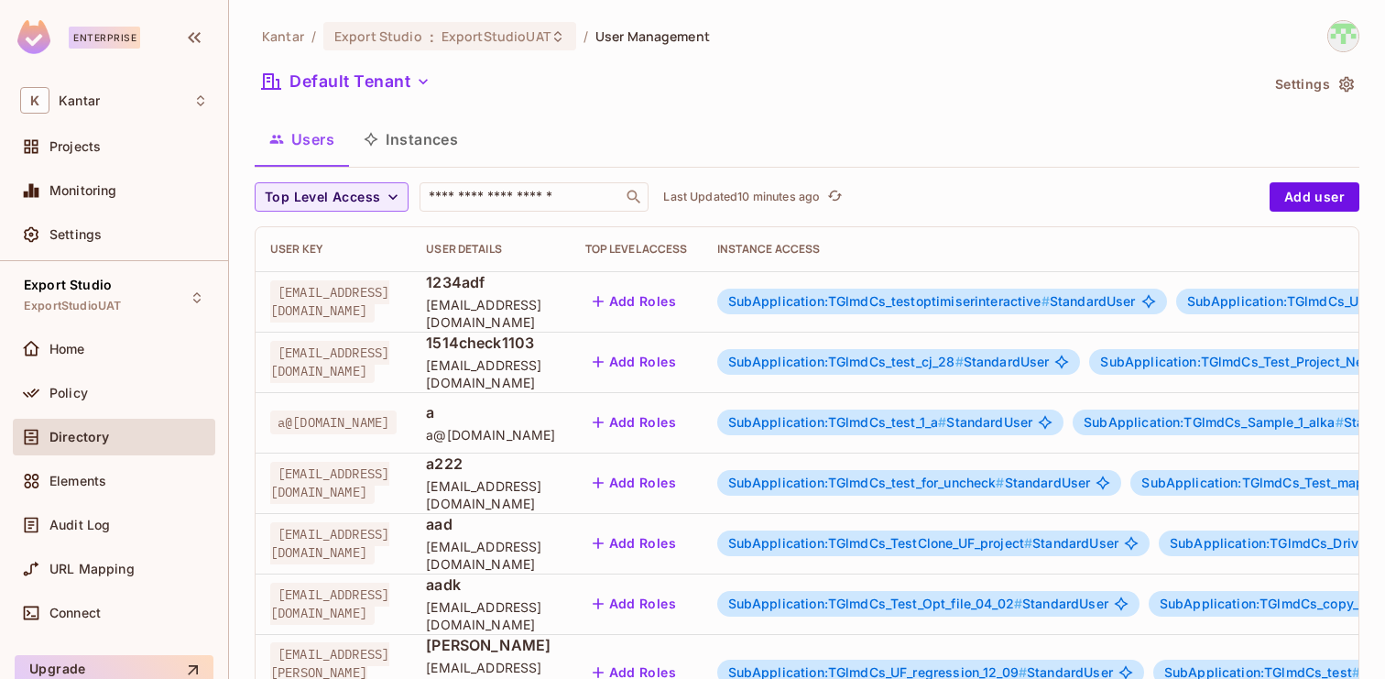
click at [399, 148] on button "Instances" at bounding box center [411, 139] width 124 height 46
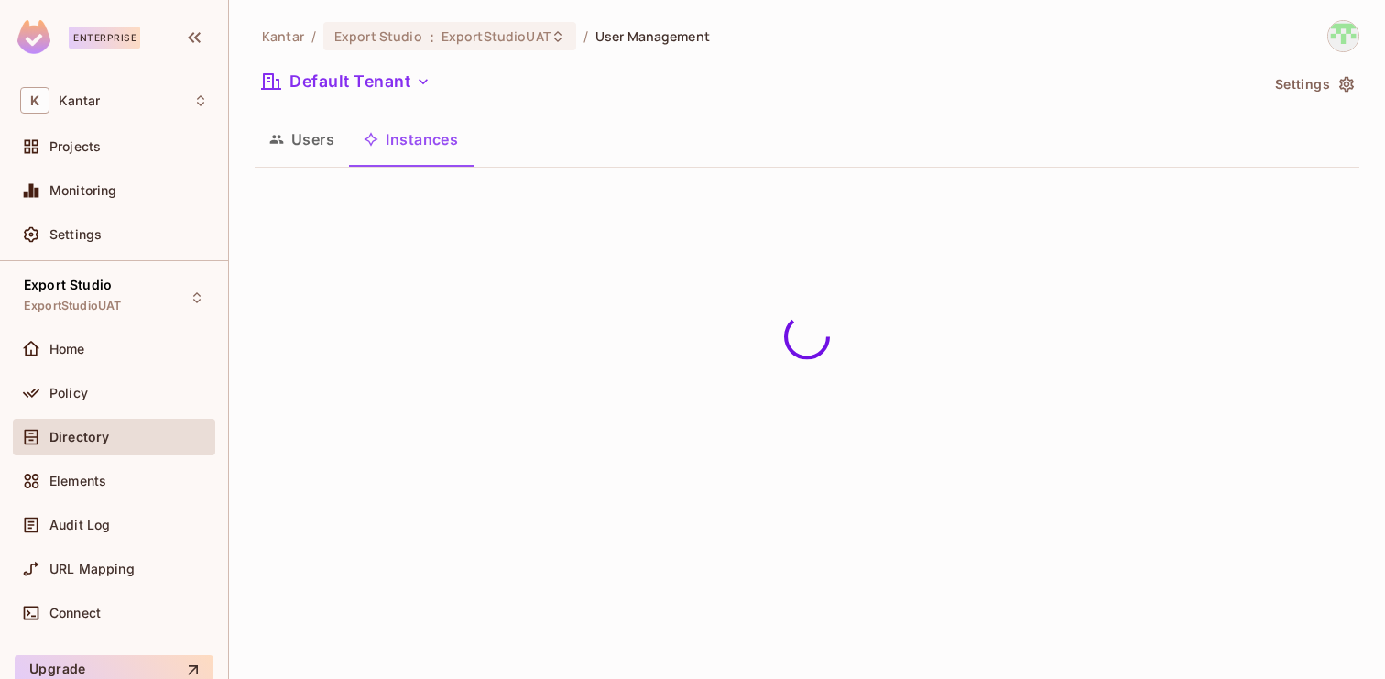
click at [271, 153] on button "Users" at bounding box center [302, 139] width 94 height 46
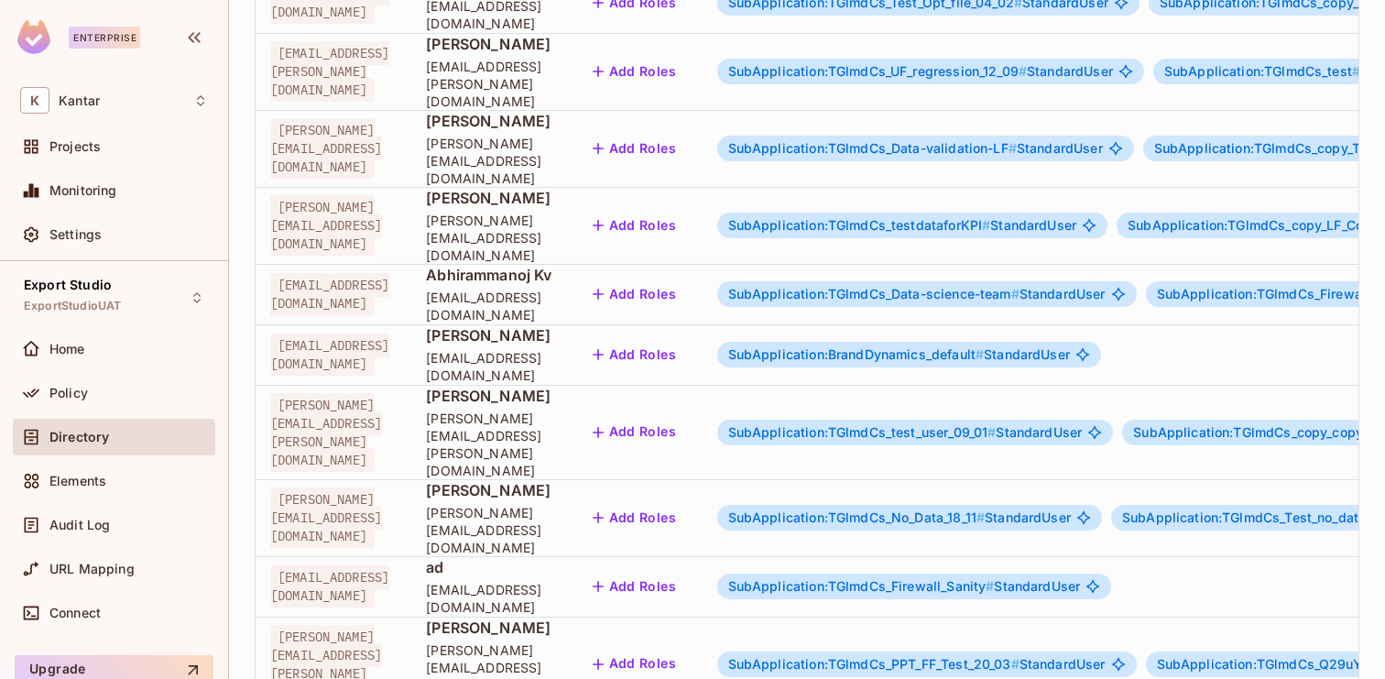
scroll to position [0, 676]
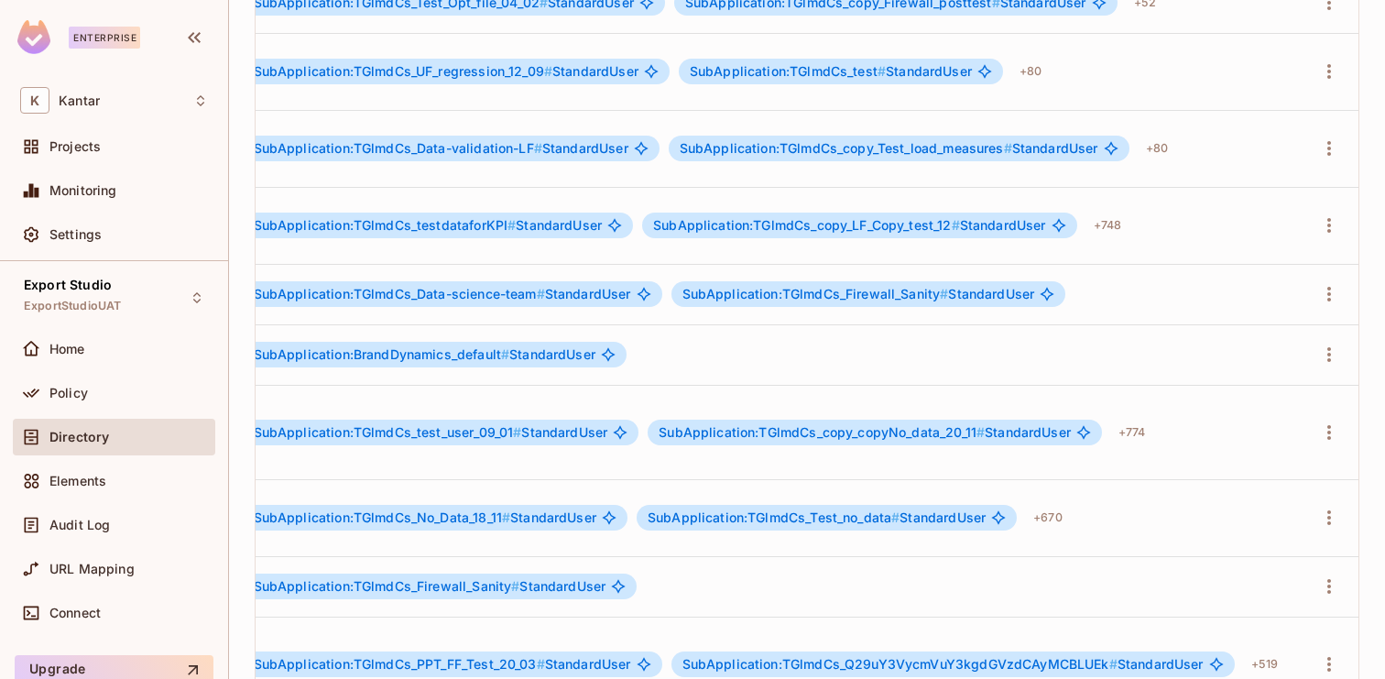
click at [1283, 603] on body "Enterprise K Kantar Projects Monitoring Settings Export Studio ExportStudioUAT …" at bounding box center [692, 339] width 1385 height 679
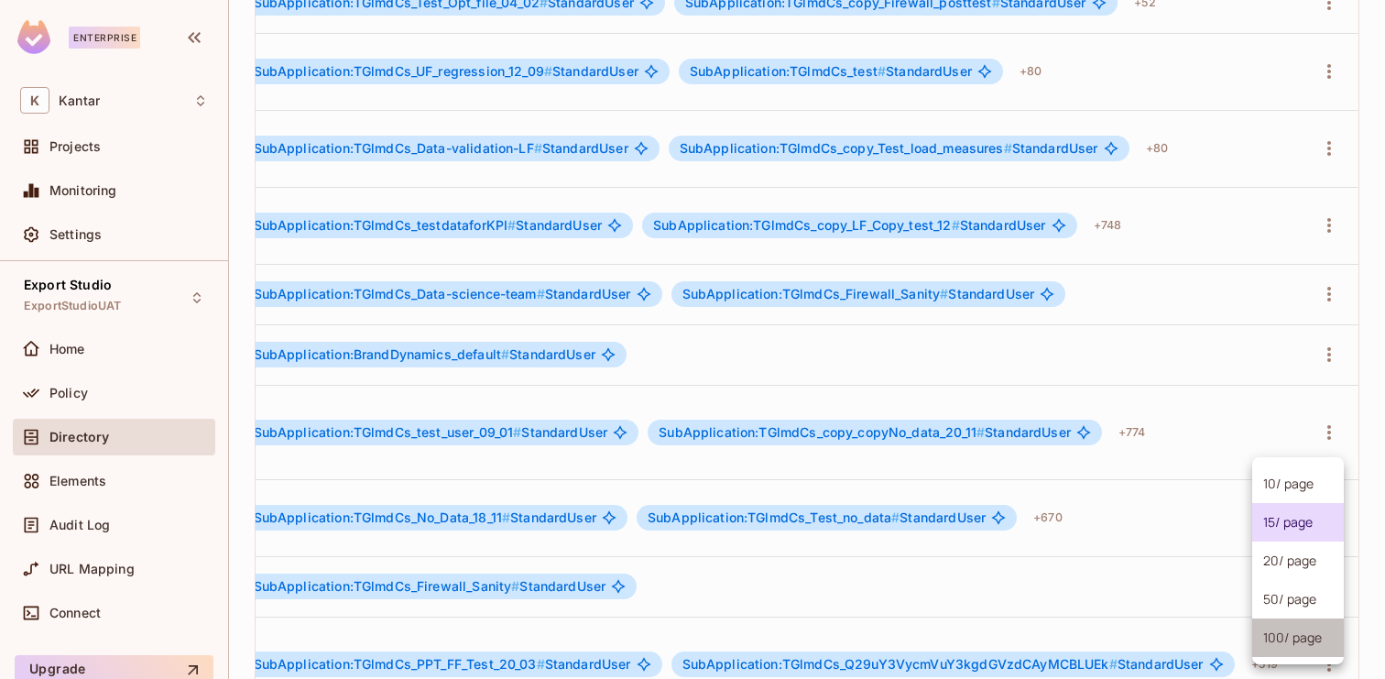
click at [1274, 637] on li "100 / page" at bounding box center [1299, 638] width 92 height 38
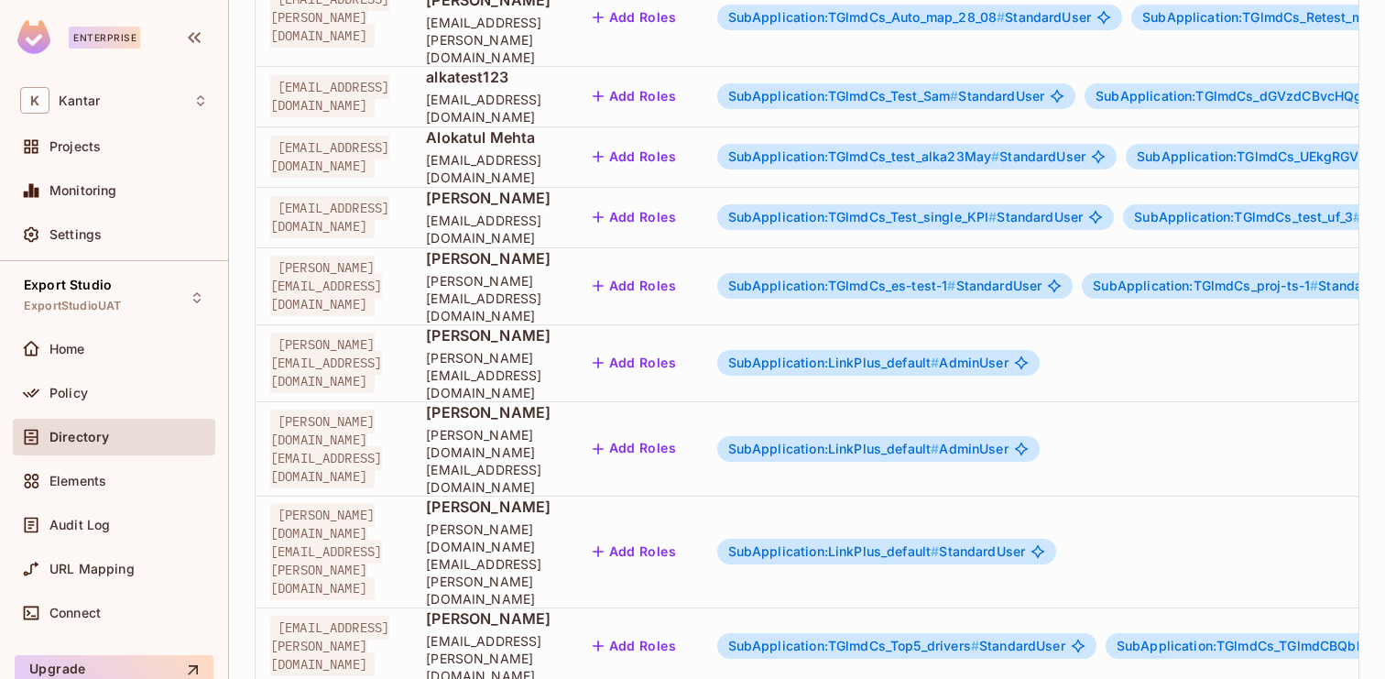
scroll to position [2173, 0]
